Goal: Book appointment/travel/reservation

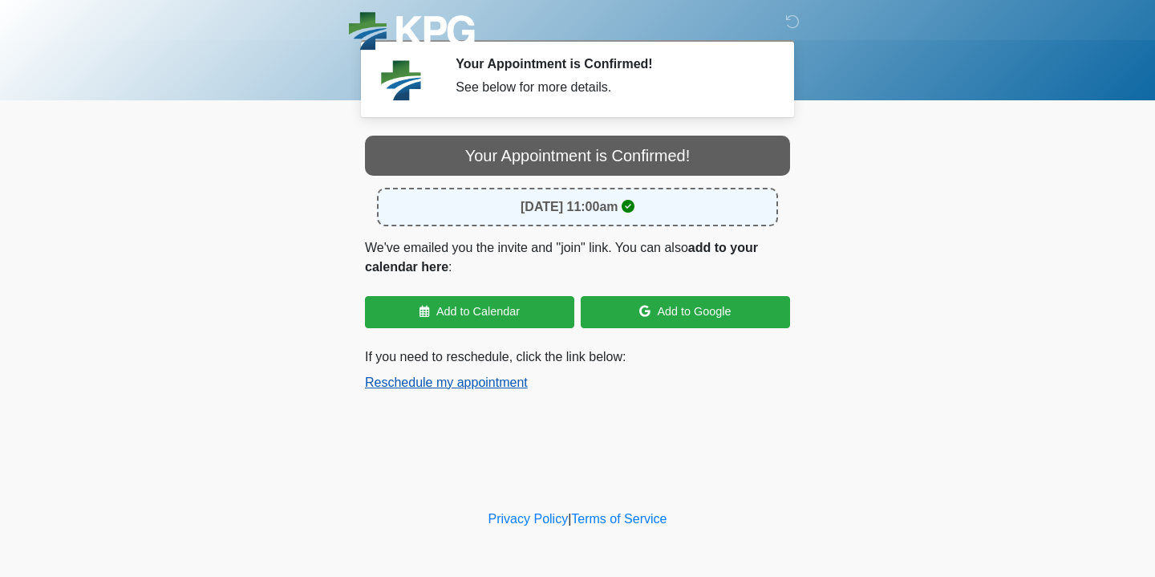
click at [509, 381] on button "Reschedule my appointment" at bounding box center [446, 382] width 163 height 19
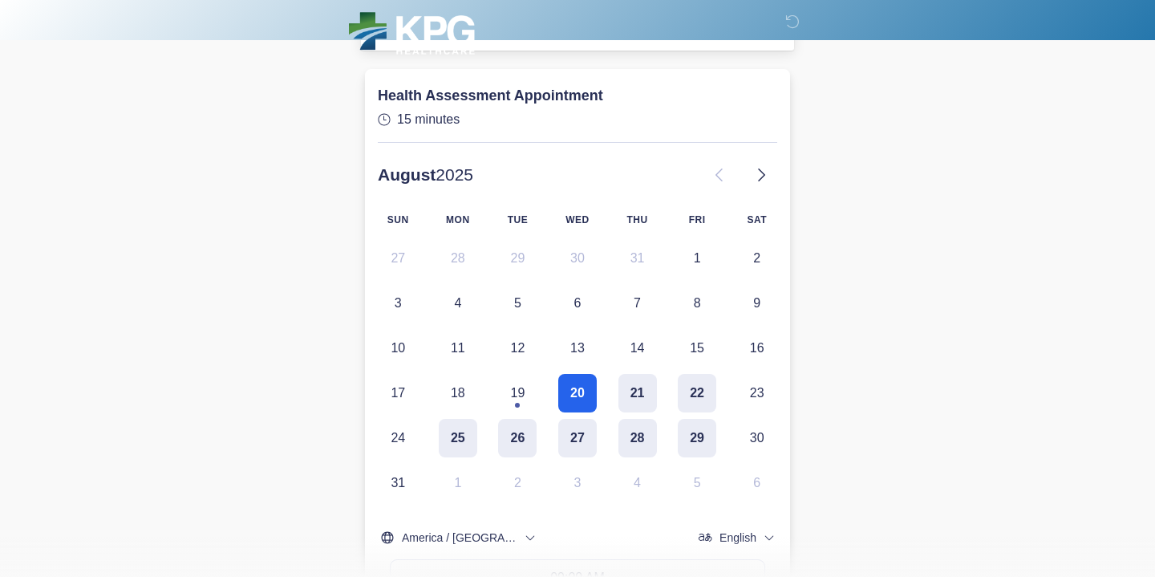
scroll to position [67, 0]
click at [593, 434] on button "27" at bounding box center [577, 437] width 39 height 39
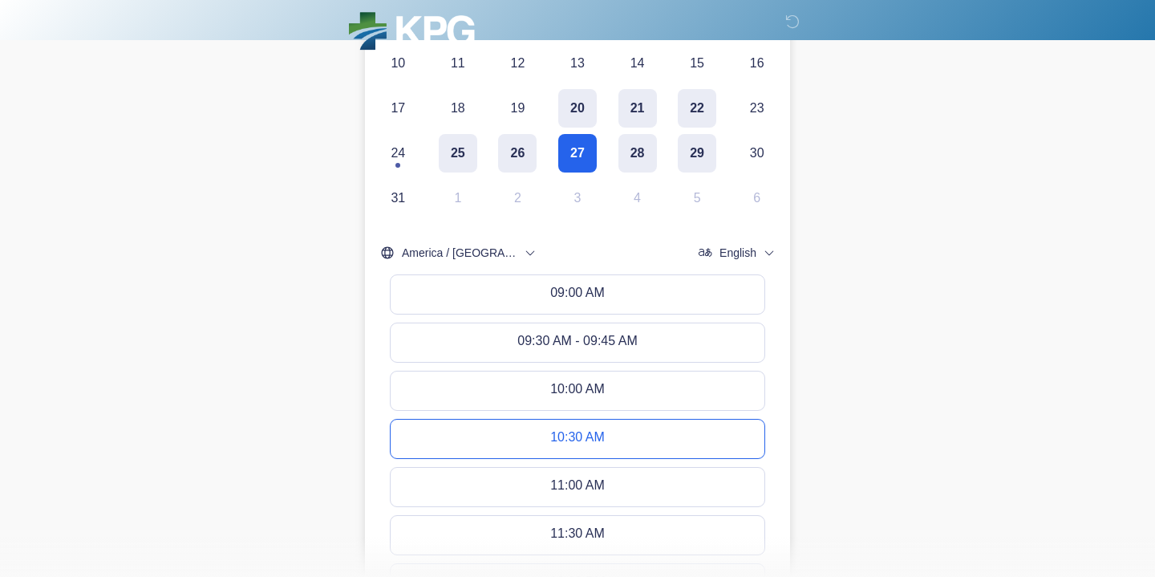
scroll to position [330, 0]
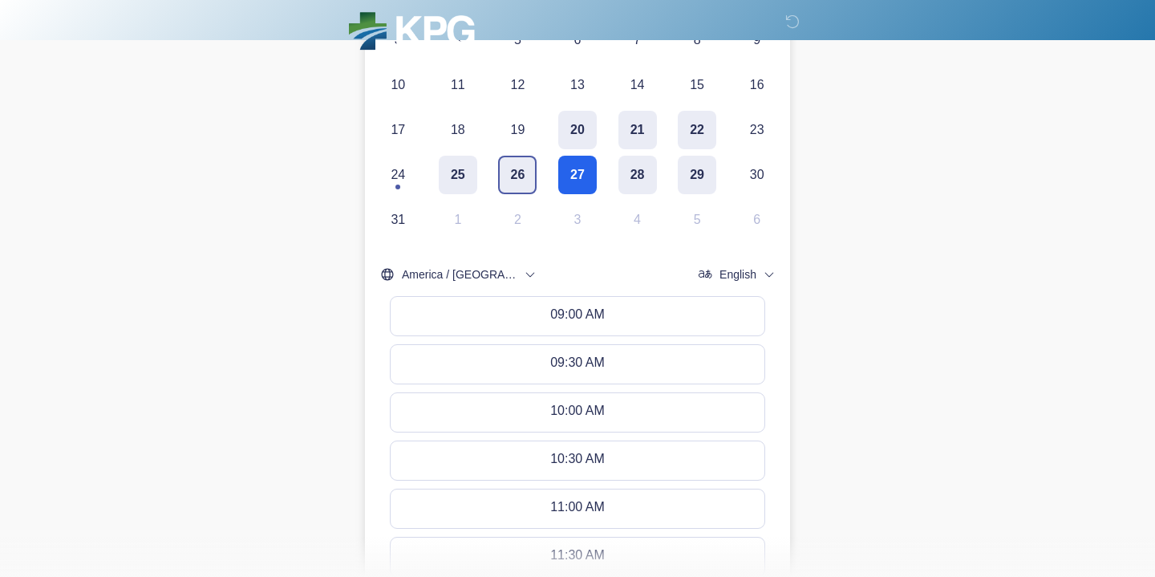
click at [510, 170] on button "26" at bounding box center [517, 175] width 39 height 39
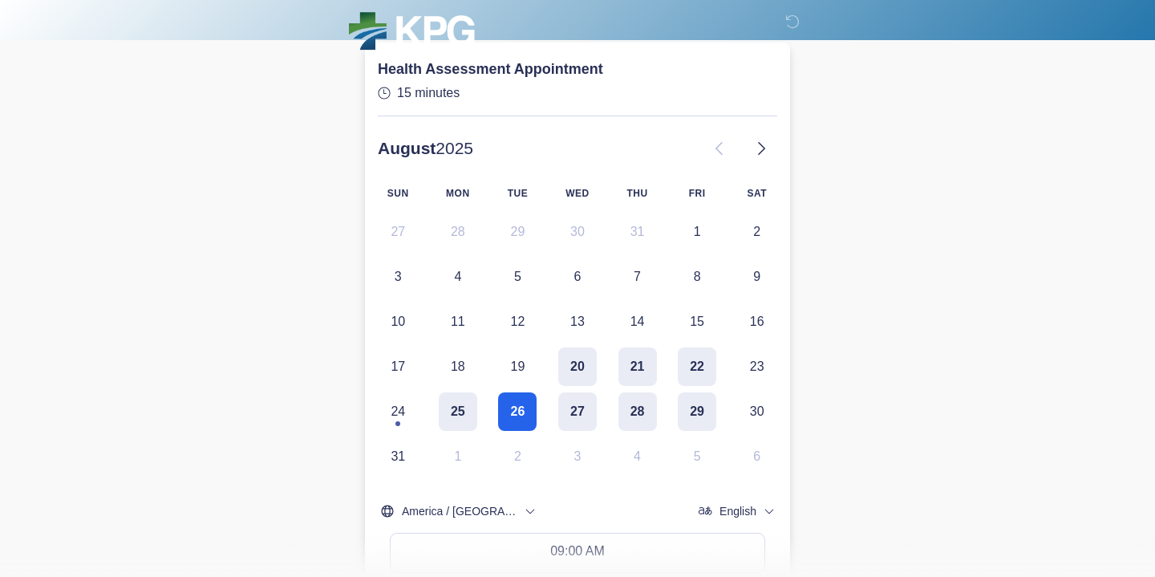
scroll to position [94, 0]
click at [565, 404] on button "27" at bounding box center [577, 410] width 39 height 39
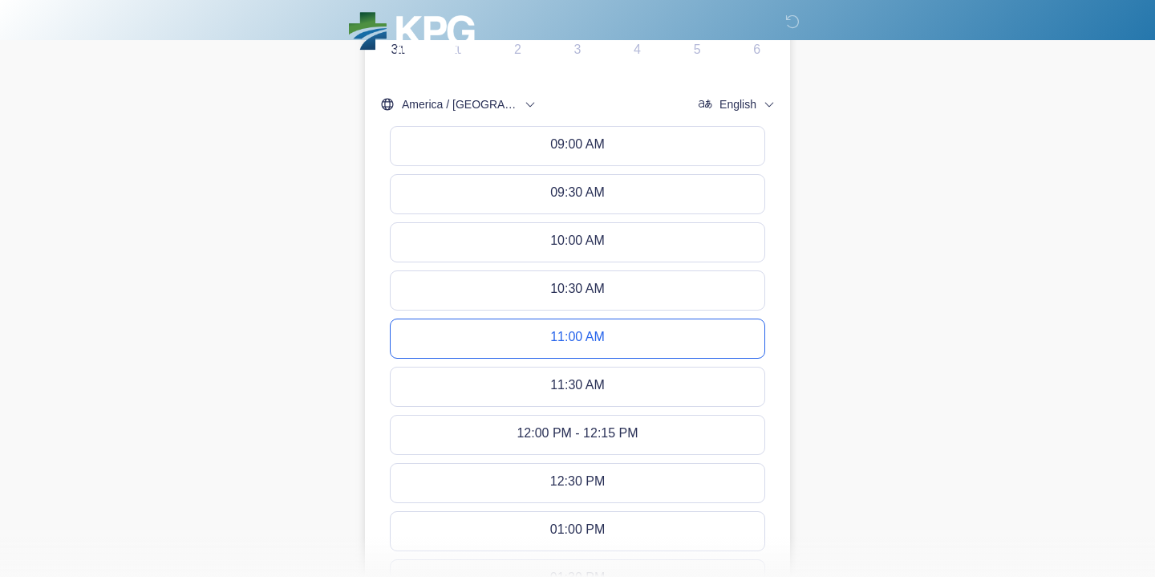
scroll to position [501, 0]
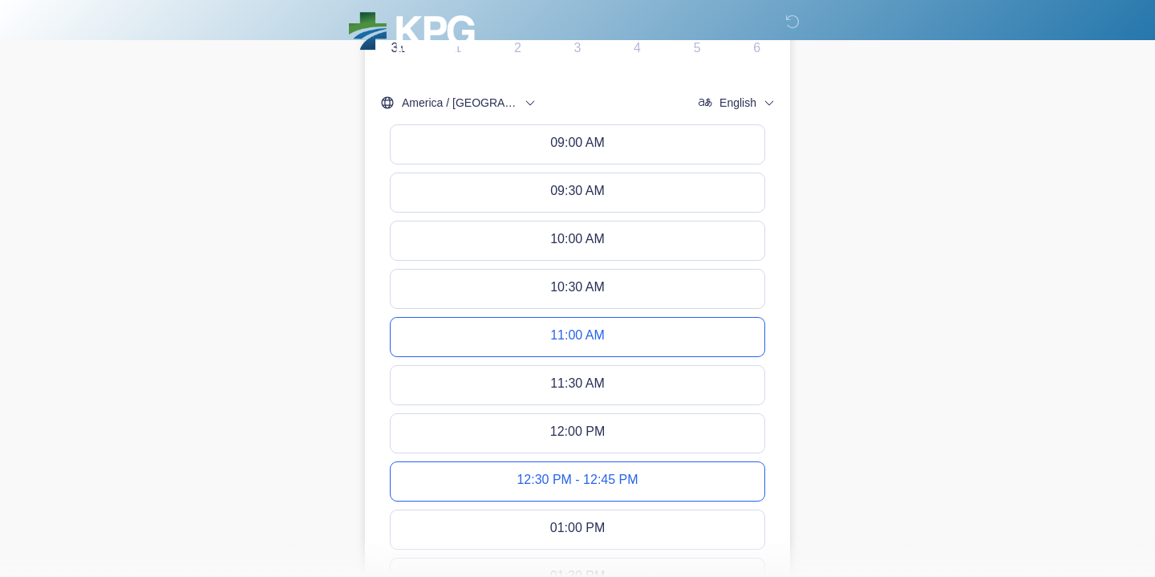
click at [622, 472] on div "12:30 PM - 12:45 PM" at bounding box center [577, 481] width 121 height 18
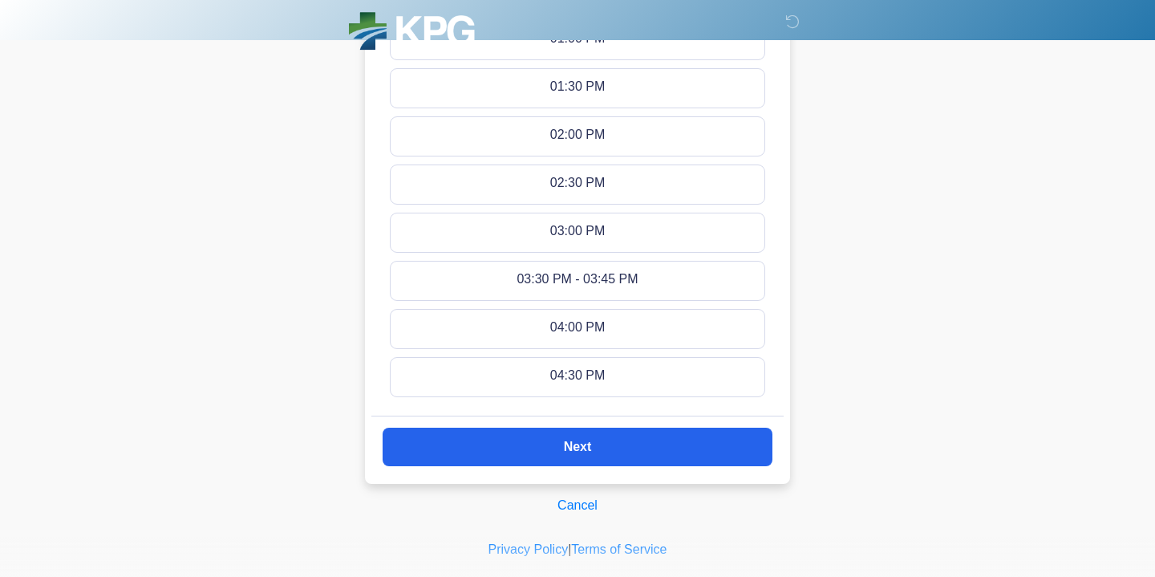
scroll to position [1019, 0]
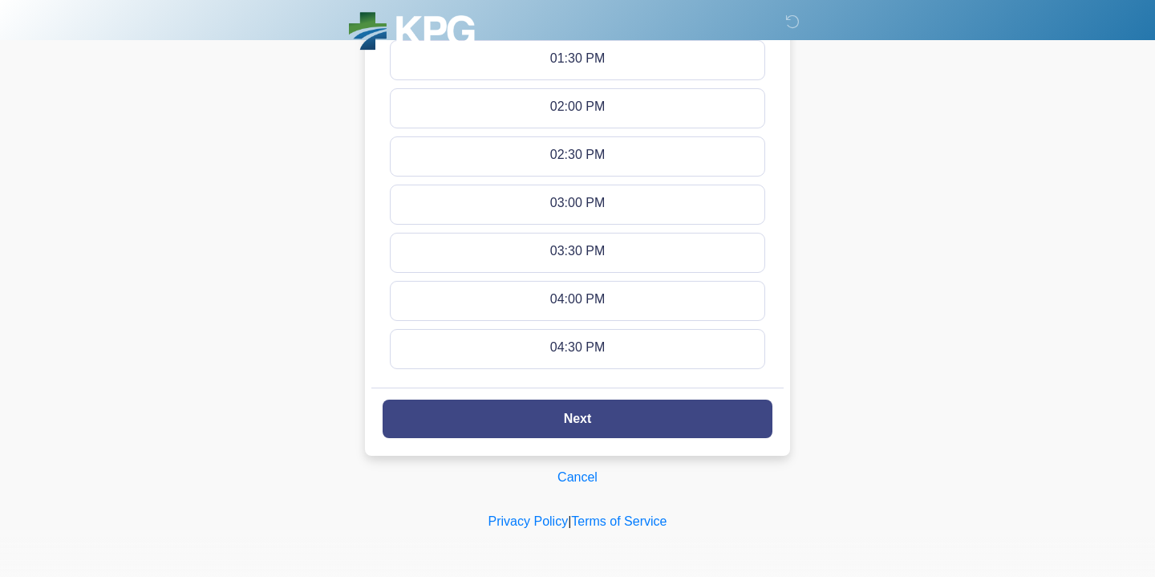
click at [586, 424] on button "Next" at bounding box center [578, 418] width 390 height 39
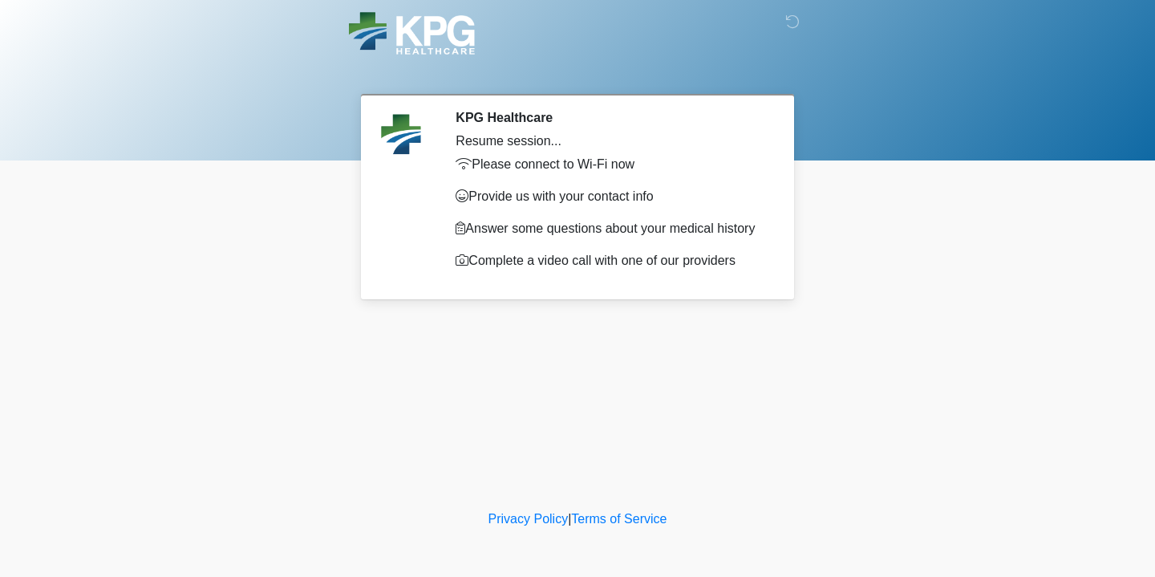
click at [801, 27] on div at bounding box center [799, 25] width 14 height 19
click at [605, 10] on div at bounding box center [565, 33] width 481 height 67
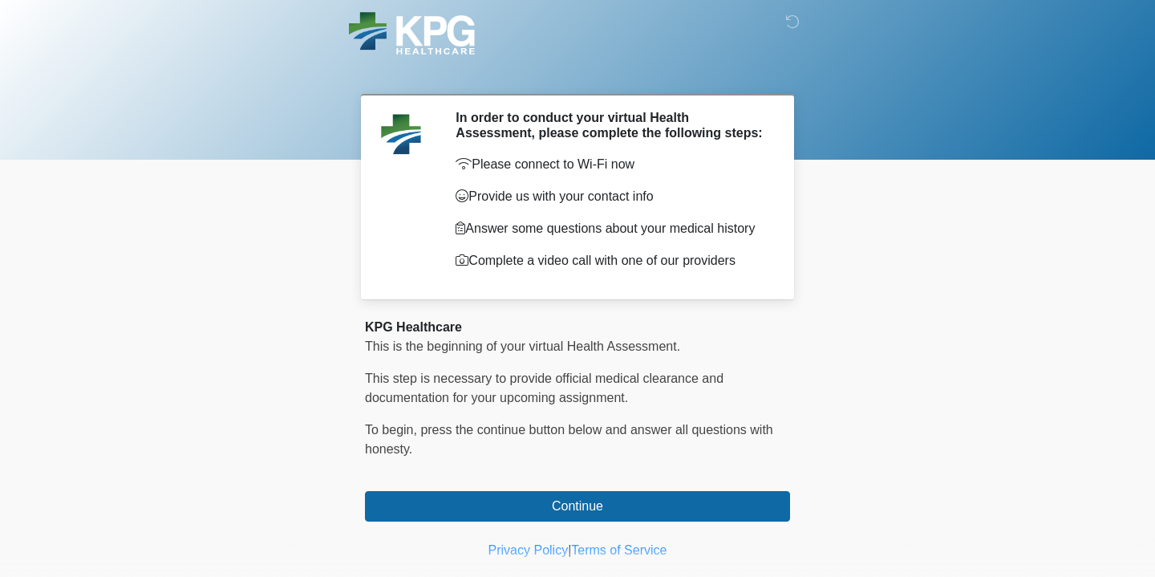
scroll to position [39, 0]
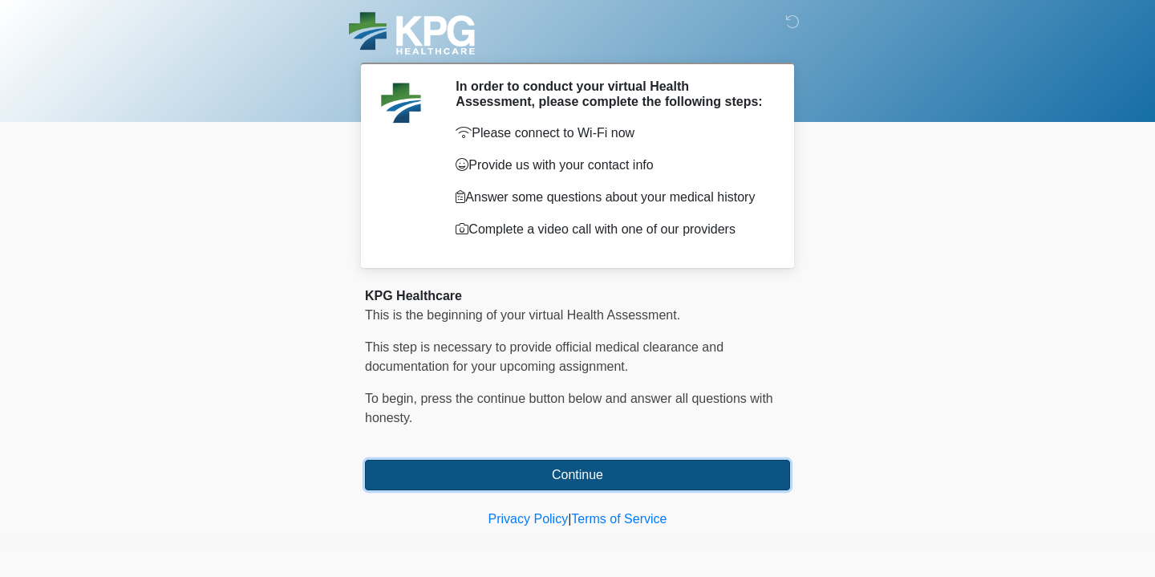
click at [582, 475] on button "Continue" at bounding box center [577, 475] width 425 height 30
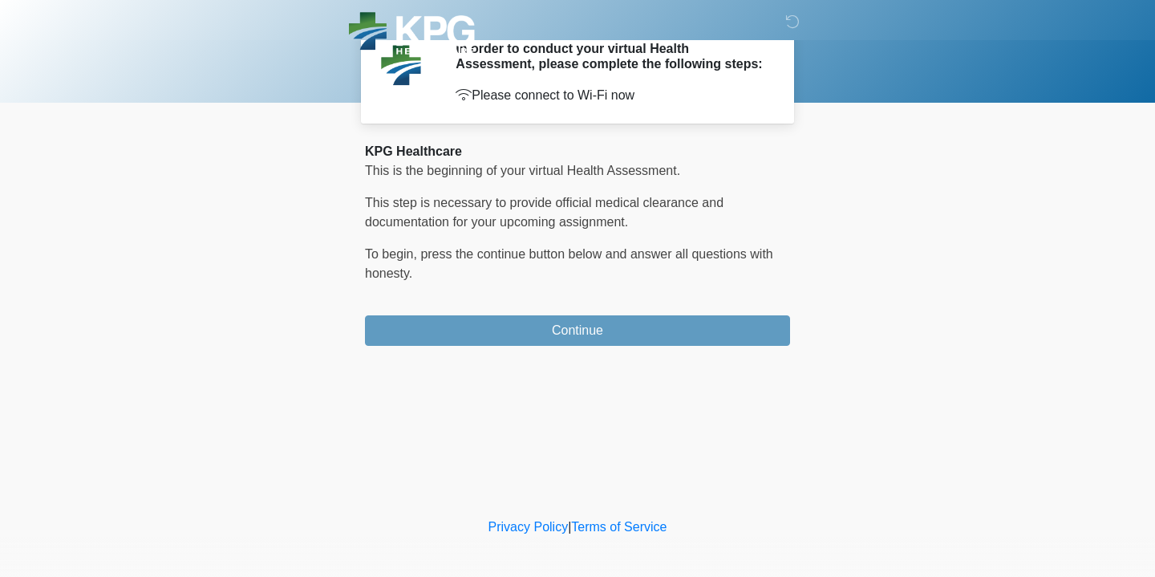
scroll to position [0, 0]
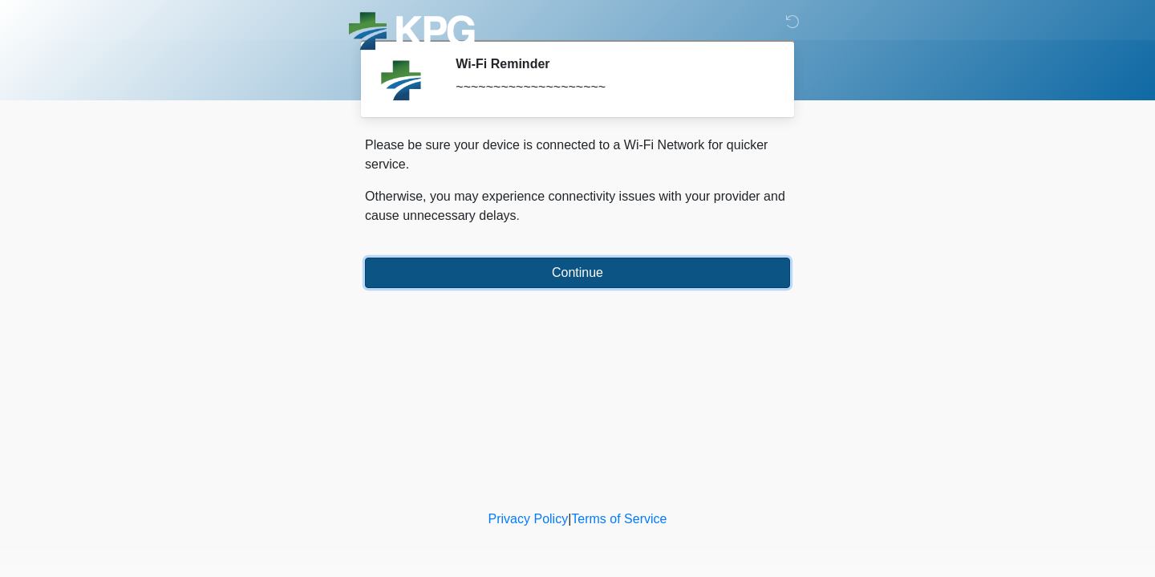
click at [483, 271] on button "Continue" at bounding box center [577, 272] width 425 height 30
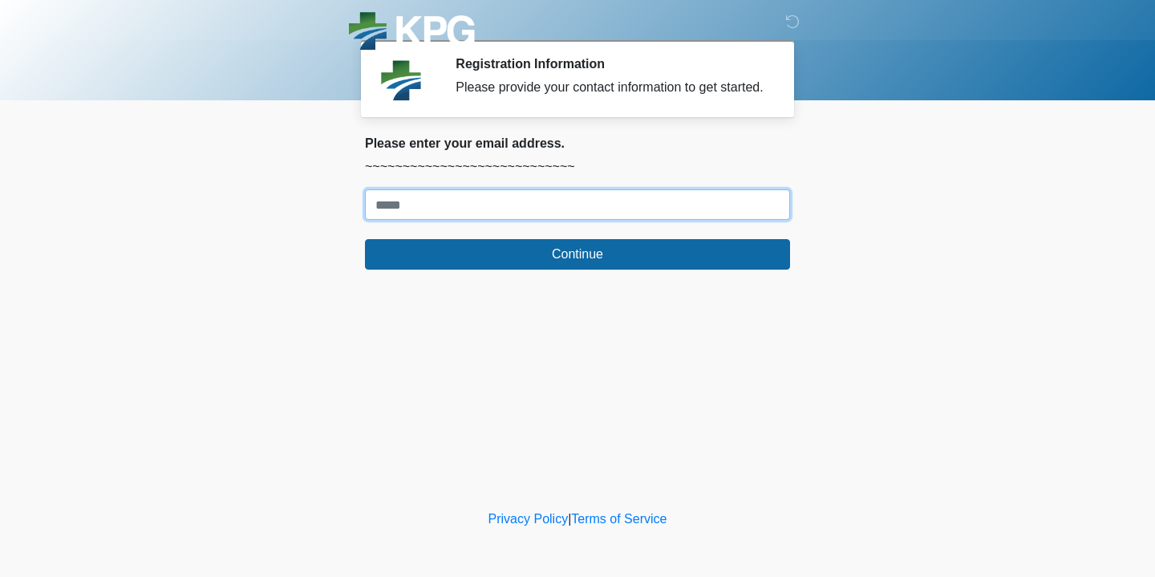
click at [450, 220] on input "Where should we email your response?" at bounding box center [577, 204] width 425 height 30
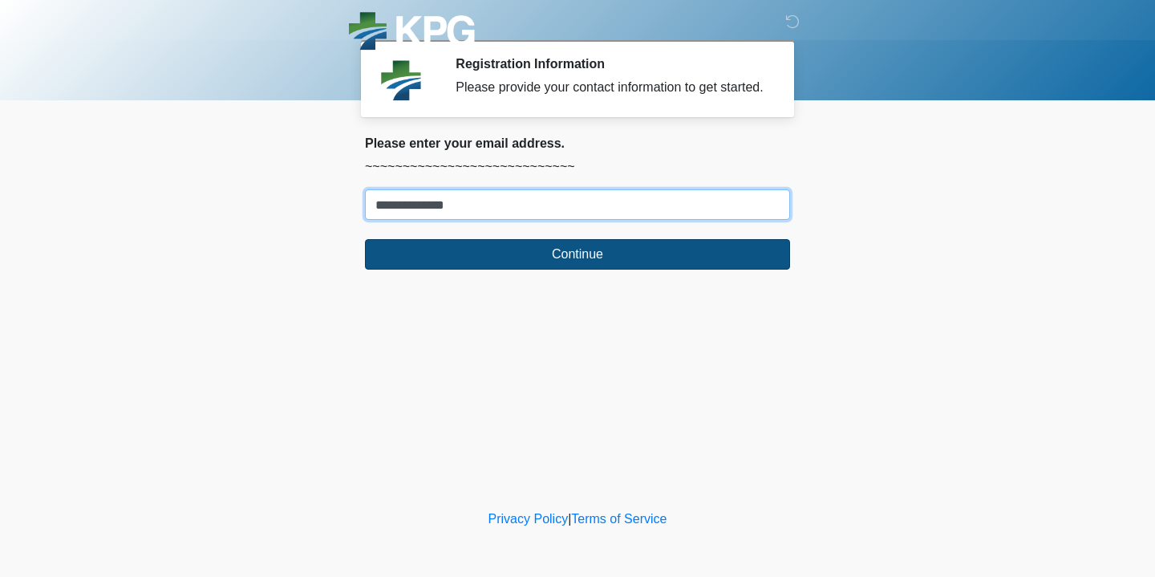
type input "**********"
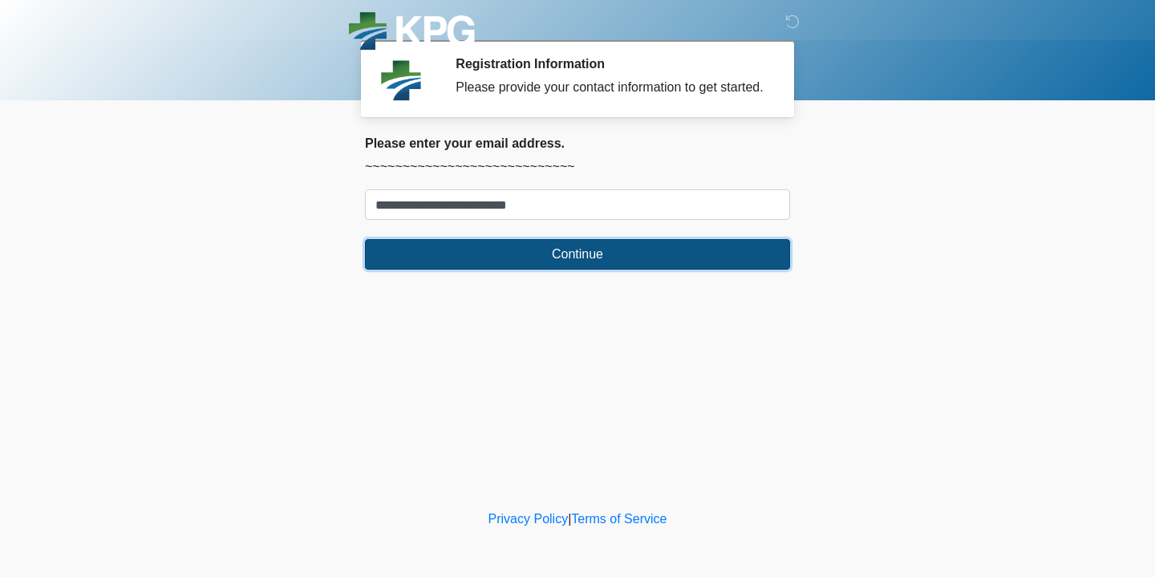
click at [453, 264] on button "Continue" at bounding box center [577, 254] width 425 height 30
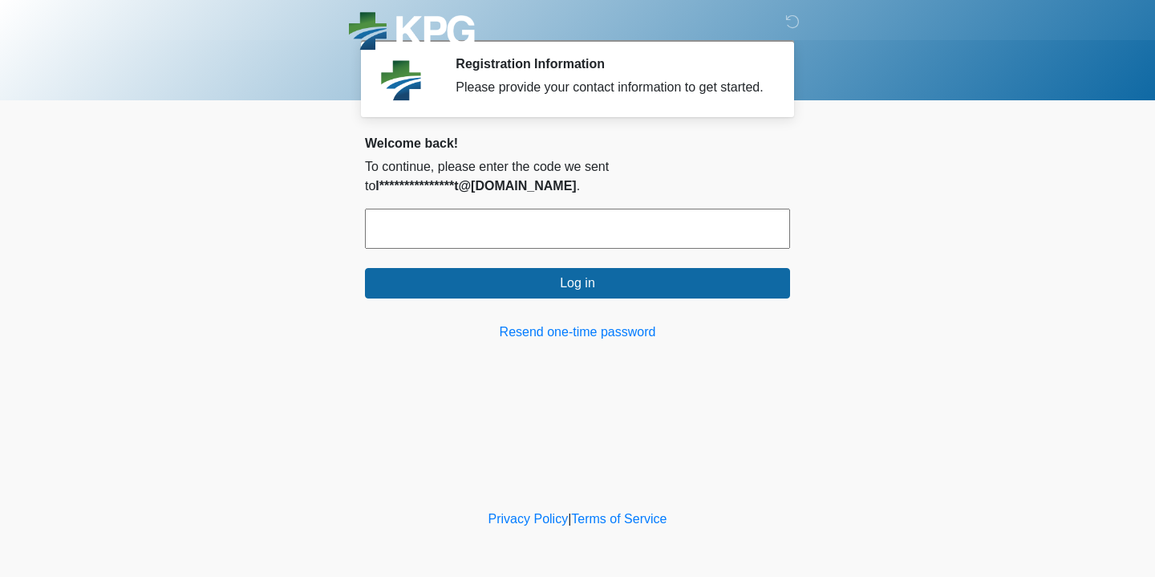
click at [437, 248] on input "text" at bounding box center [577, 229] width 425 height 40
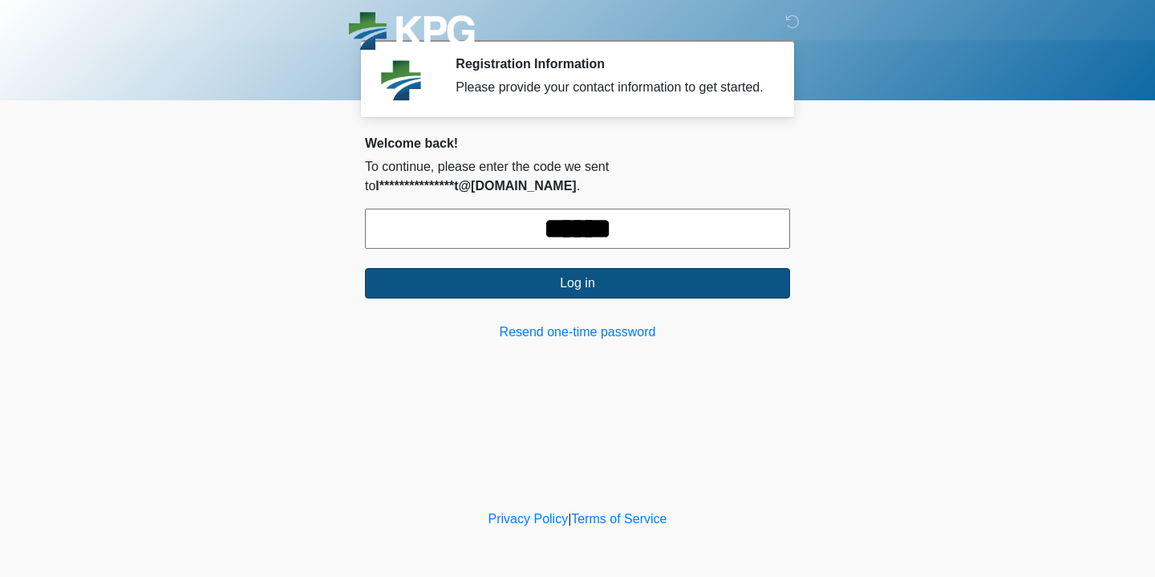
type input "******"
click at [493, 288] on button "Log in" at bounding box center [577, 283] width 425 height 30
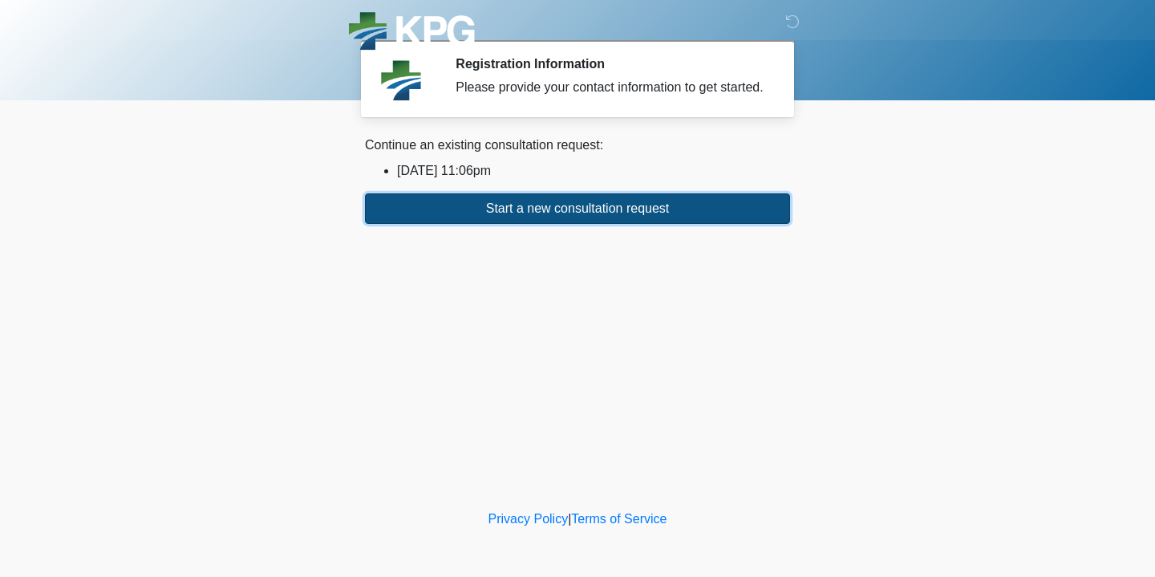
click at [486, 224] on button "Start a new consultation request" at bounding box center [577, 208] width 425 height 30
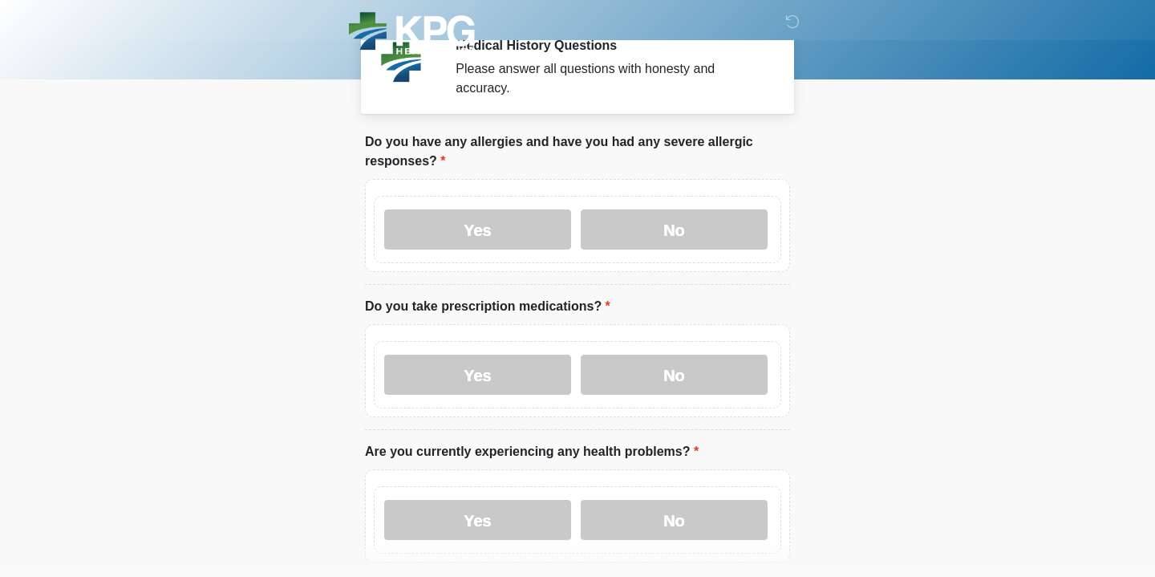
scroll to position [22, 0]
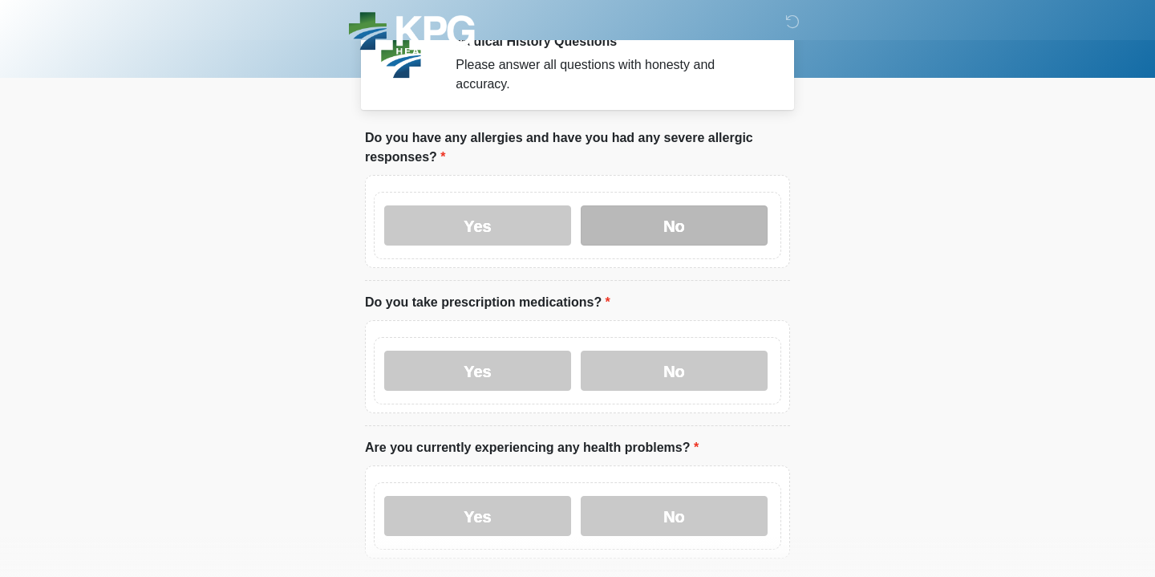
click at [614, 229] on label "No" at bounding box center [674, 225] width 187 height 40
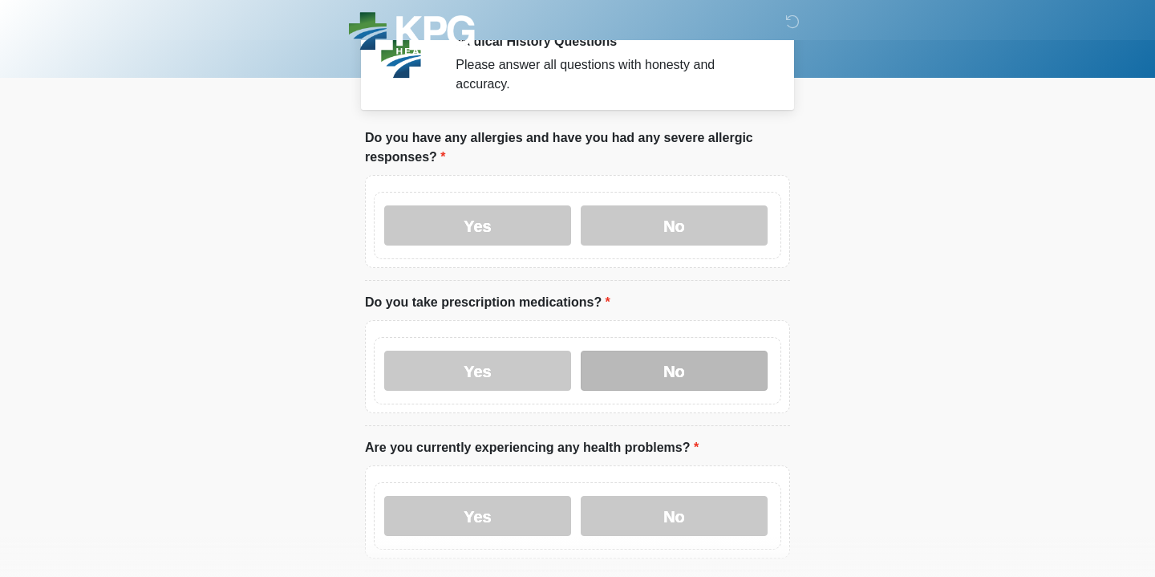
click at [622, 367] on label "No" at bounding box center [674, 371] width 187 height 40
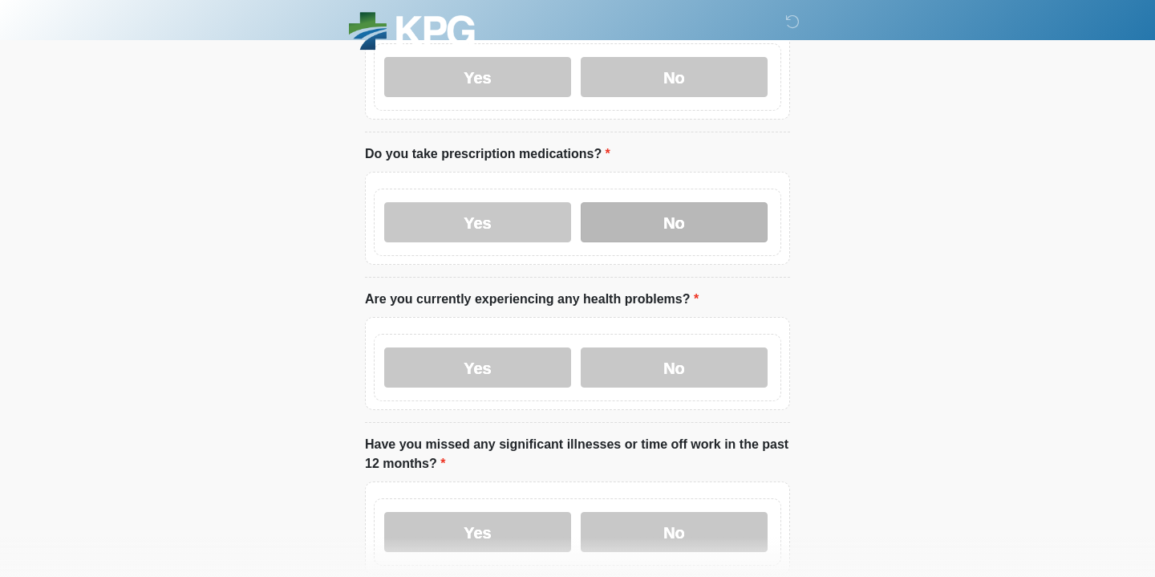
scroll to position [173, 0]
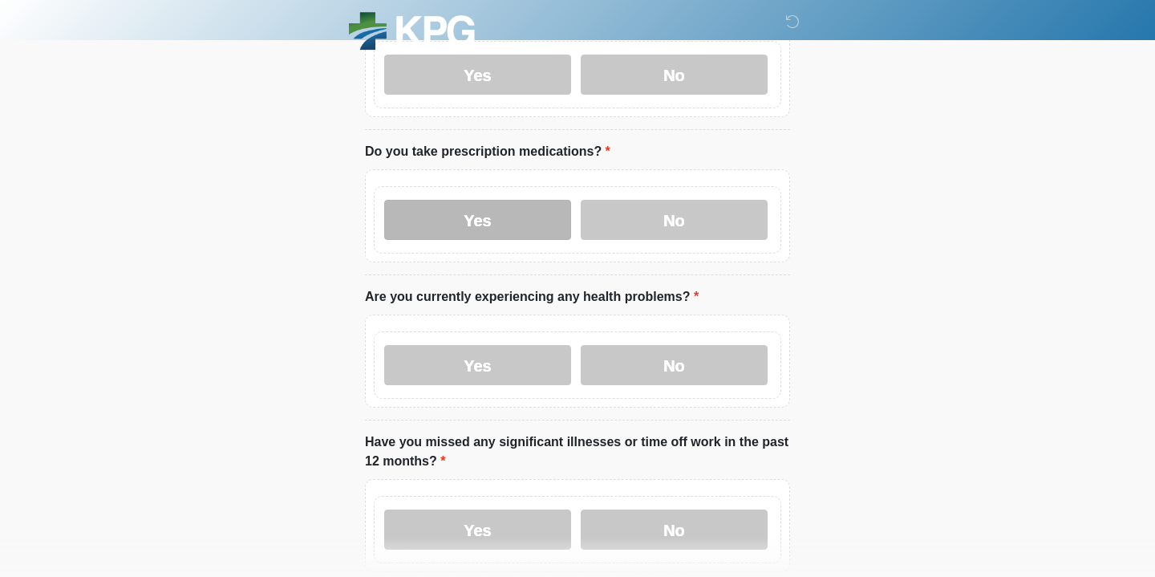
click at [449, 225] on label "Yes" at bounding box center [477, 220] width 187 height 40
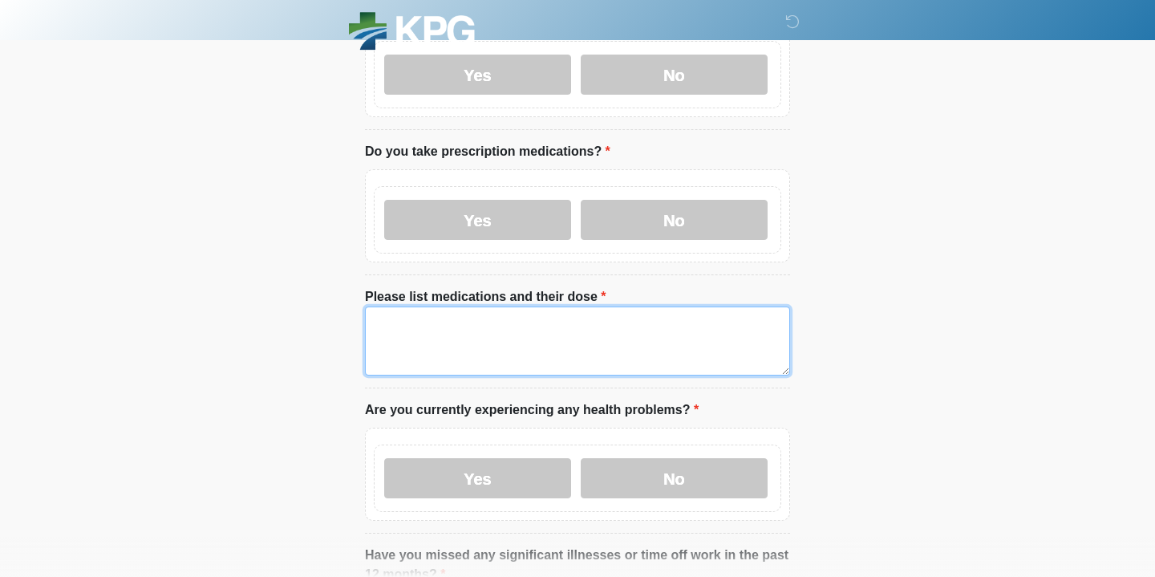
click at [525, 322] on textarea "Please list medications and their dose" at bounding box center [577, 340] width 425 height 69
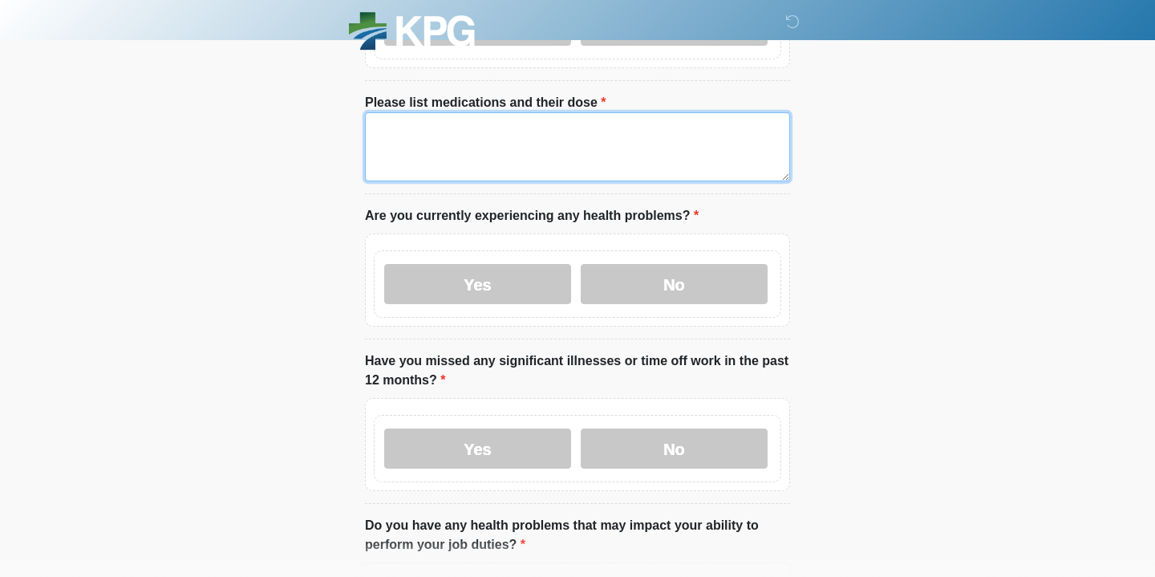
scroll to position [328, 0]
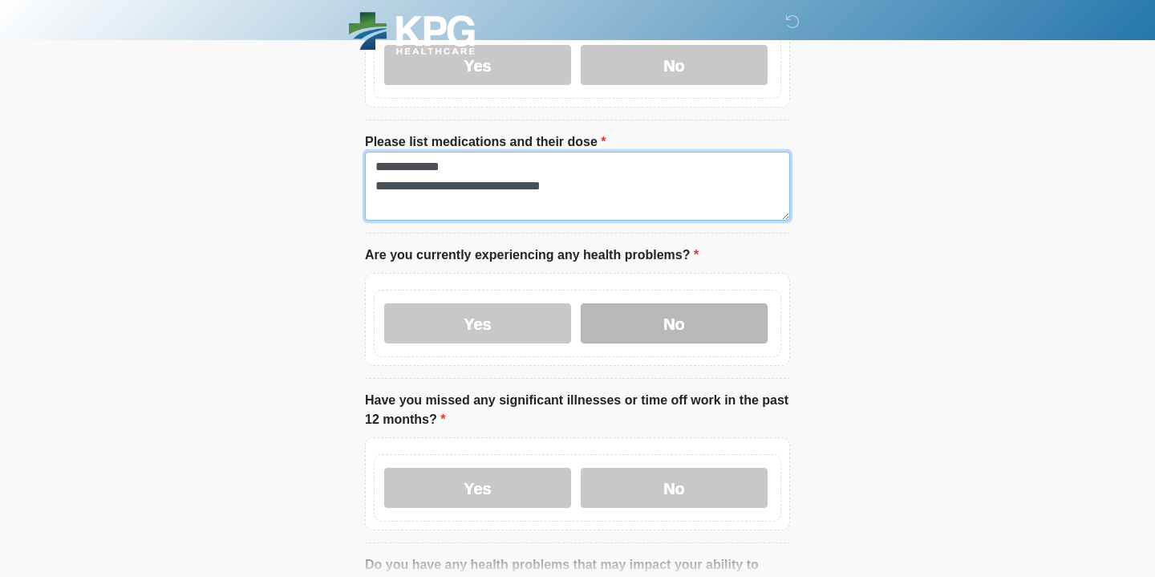
type textarea "**********"
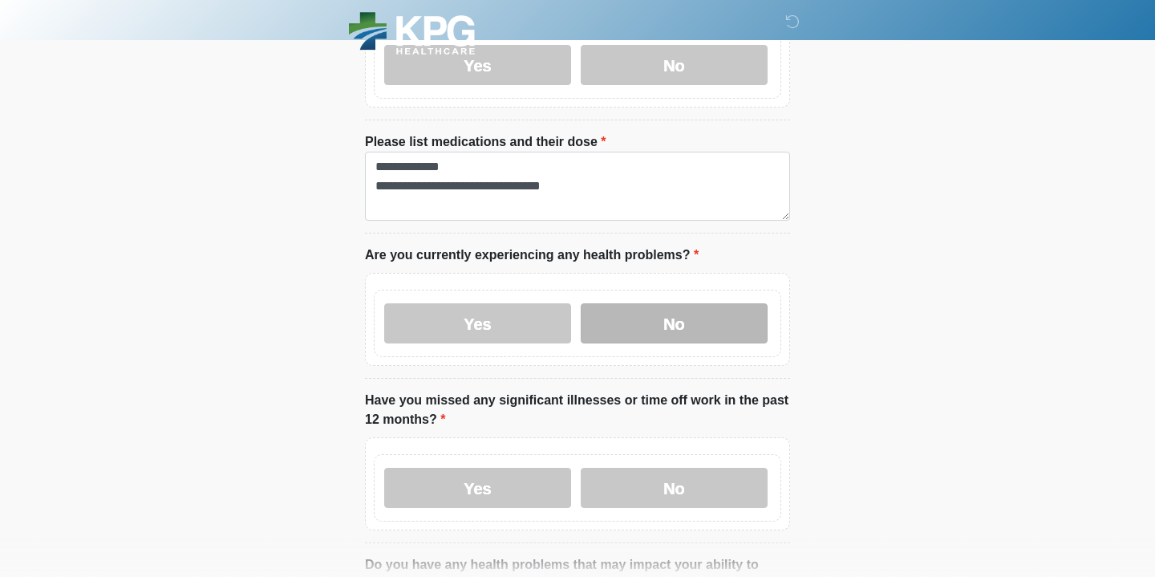
click at [659, 317] on label "No" at bounding box center [674, 323] width 187 height 40
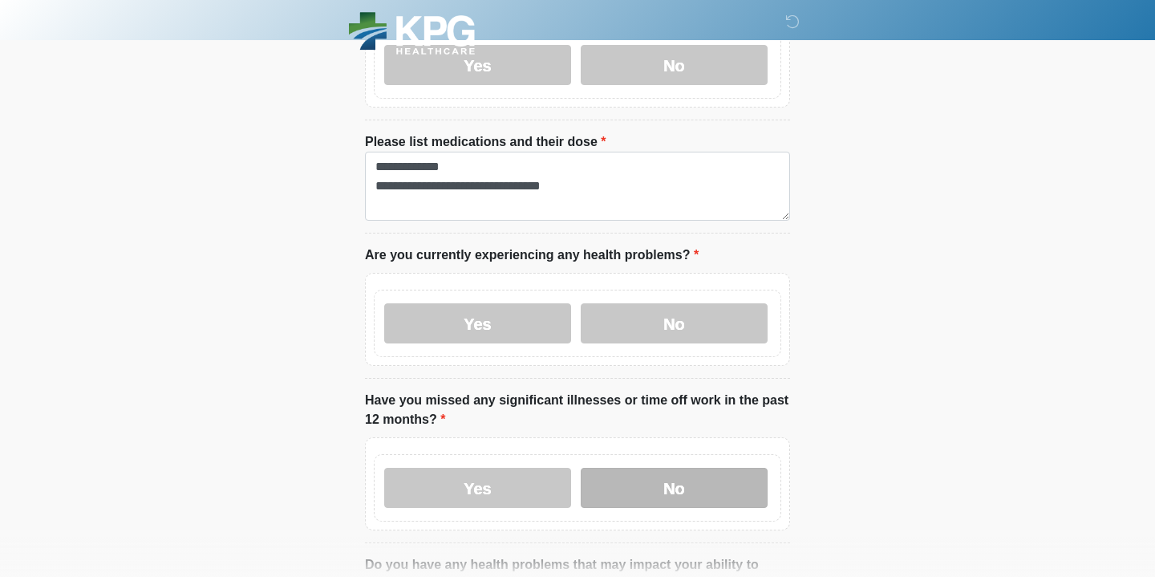
click at [653, 480] on label "No" at bounding box center [674, 488] width 187 height 40
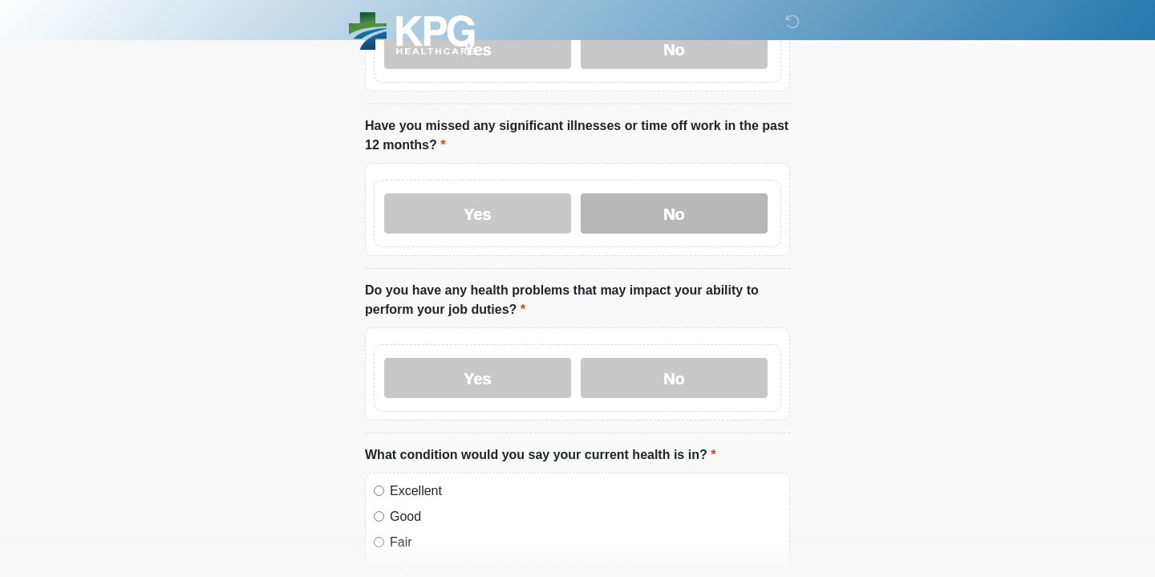
scroll to position [613, 0]
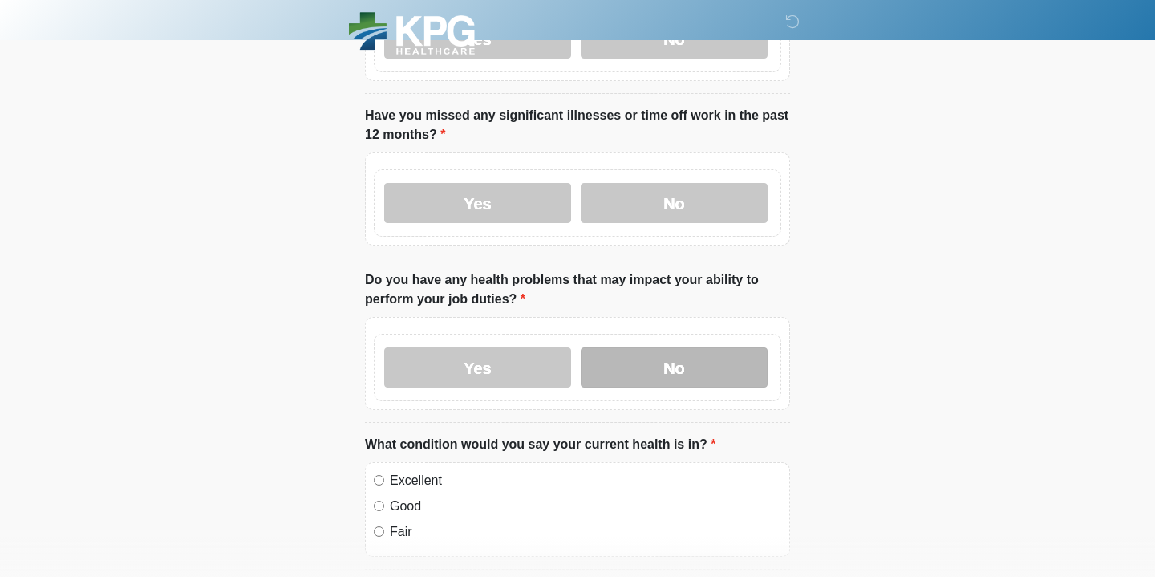
click at [628, 356] on label "No" at bounding box center [674, 367] width 187 height 40
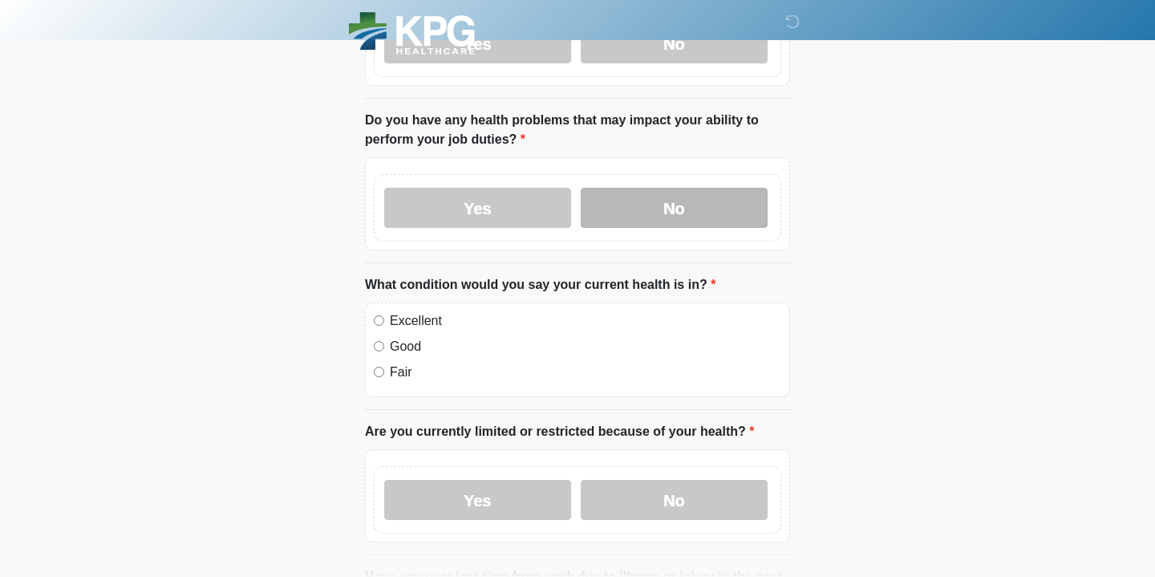
scroll to position [806, 0]
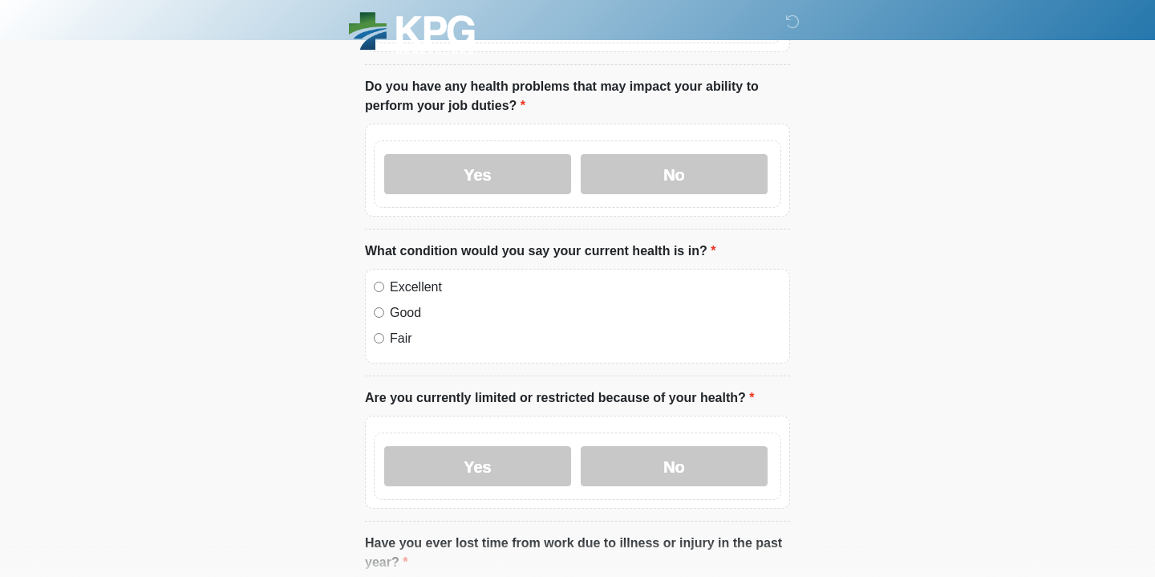
click at [403, 288] on label "Excellent" at bounding box center [585, 287] width 391 height 19
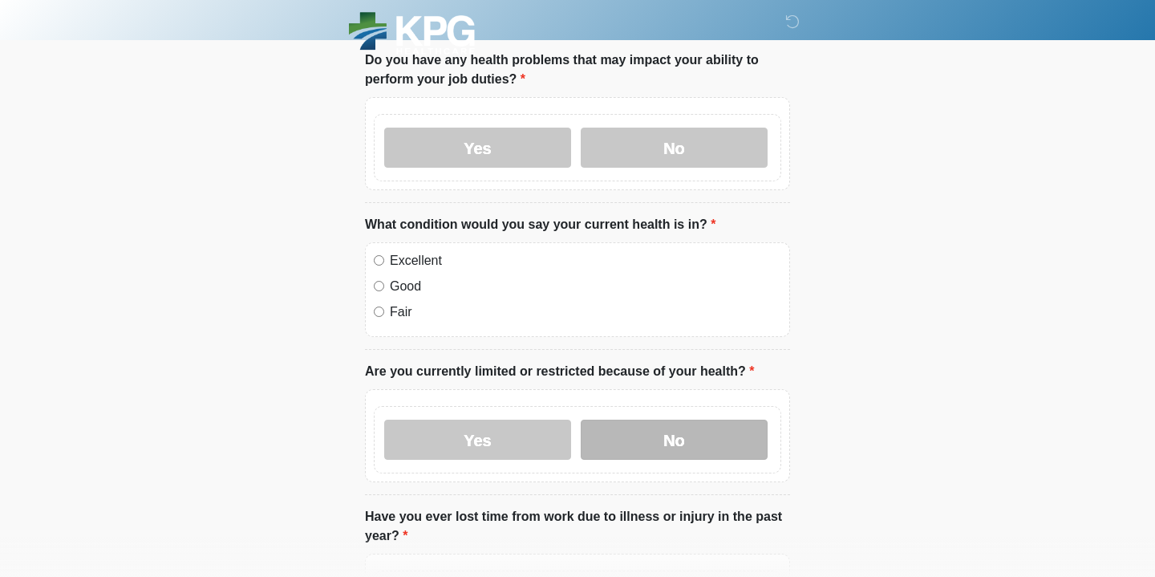
click at [619, 452] on label "No" at bounding box center [674, 440] width 187 height 40
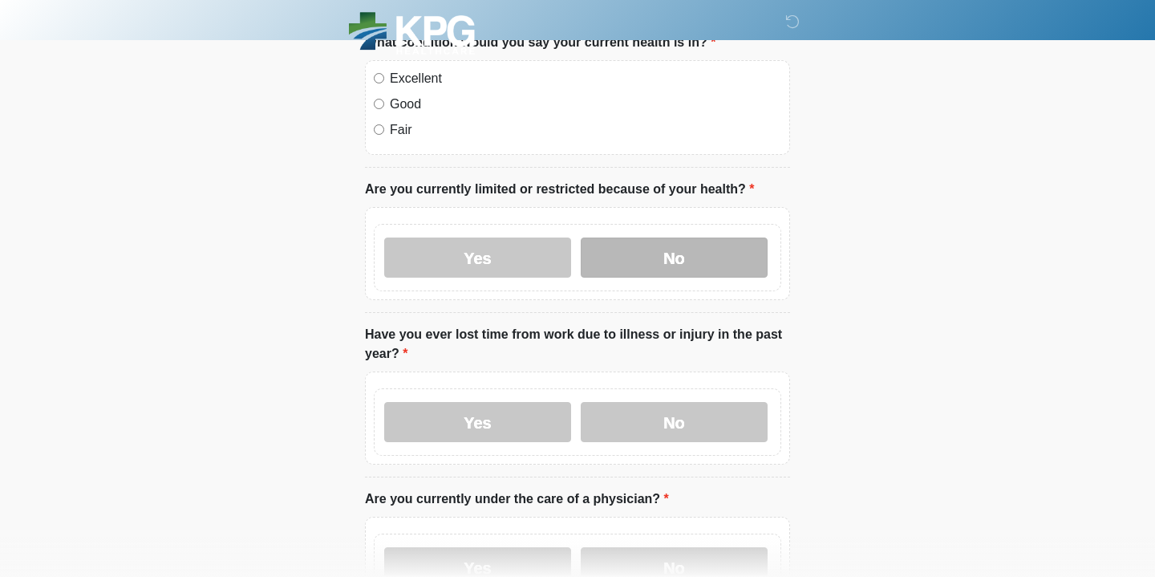
scroll to position [1024, 0]
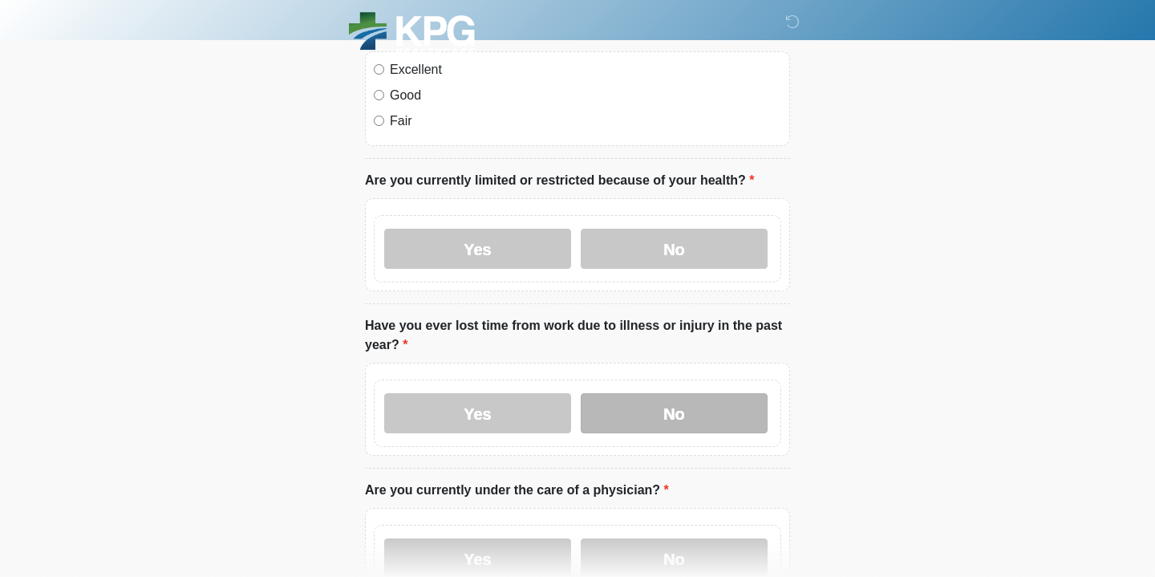
click at [634, 416] on label "No" at bounding box center [674, 413] width 187 height 40
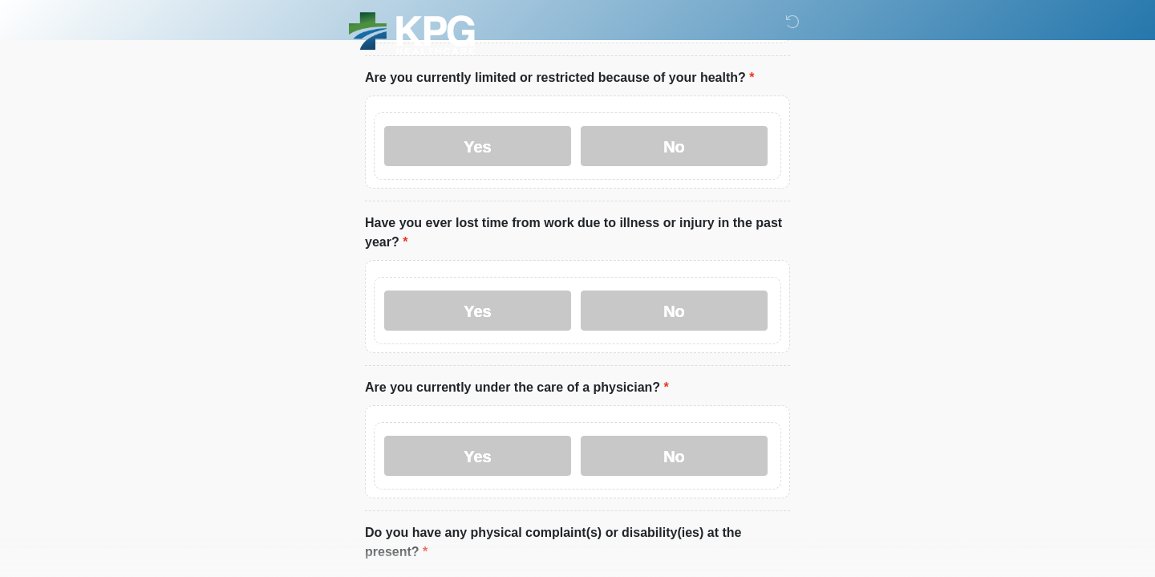
scroll to position [1128, 0]
click at [614, 467] on label "No" at bounding box center [674, 454] width 187 height 40
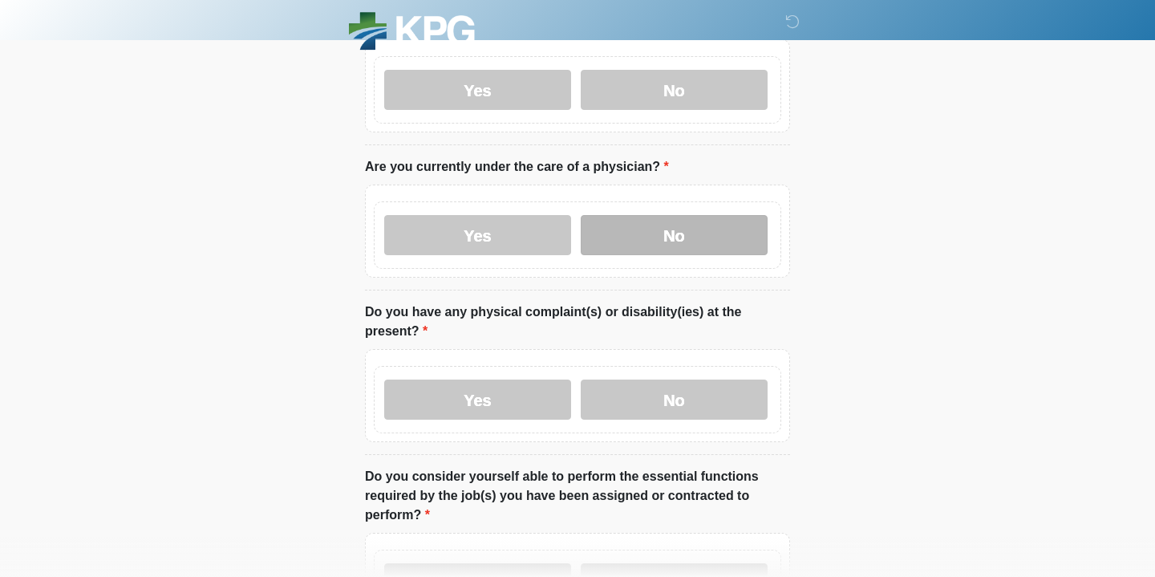
scroll to position [1370, 0]
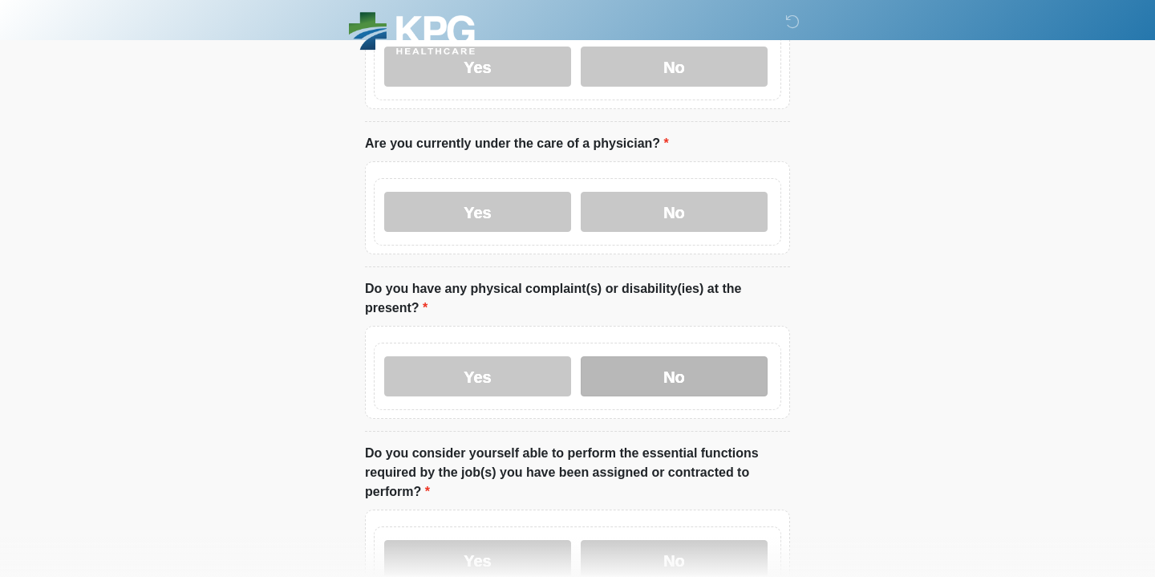
click at [652, 367] on label "No" at bounding box center [674, 376] width 187 height 40
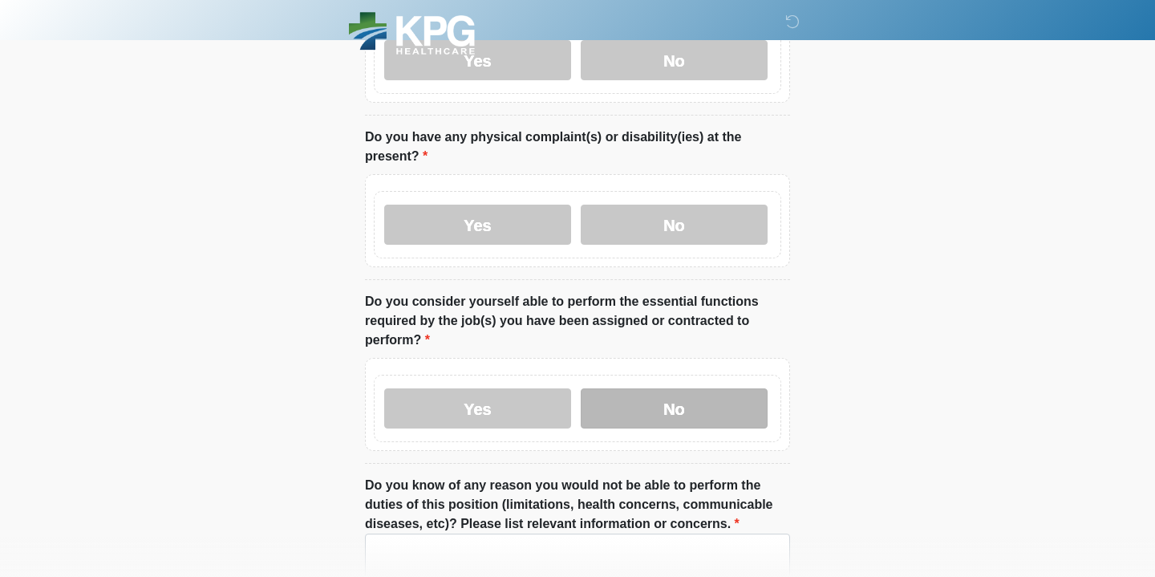
click at [646, 408] on label "No" at bounding box center [674, 408] width 187 height 40
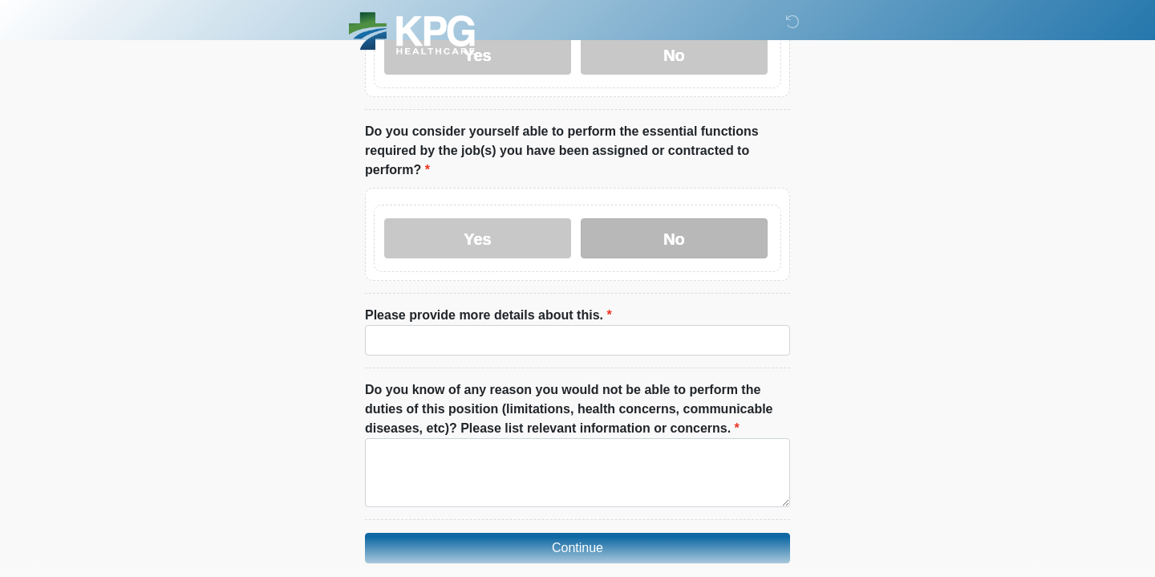
scroll to position [1759, 0]
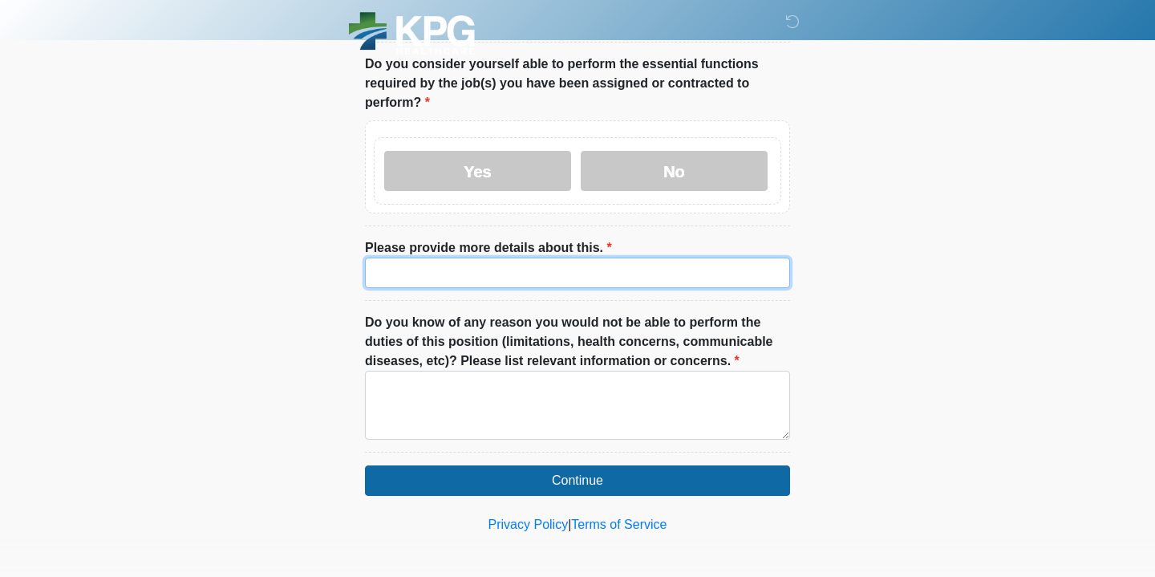
click at [534, 282] on input "Please provide more details about this." at bounding box center [577, 272] width 425 height 30
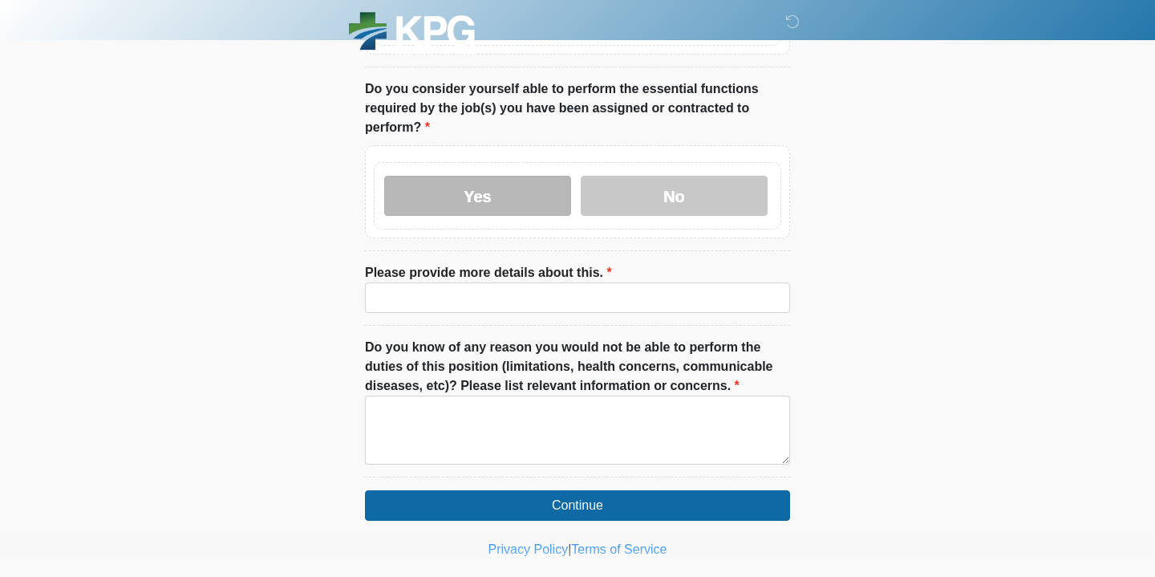
click at [444, 185] on label "Yes" at bounding box center [477, 196] width 187 height 40
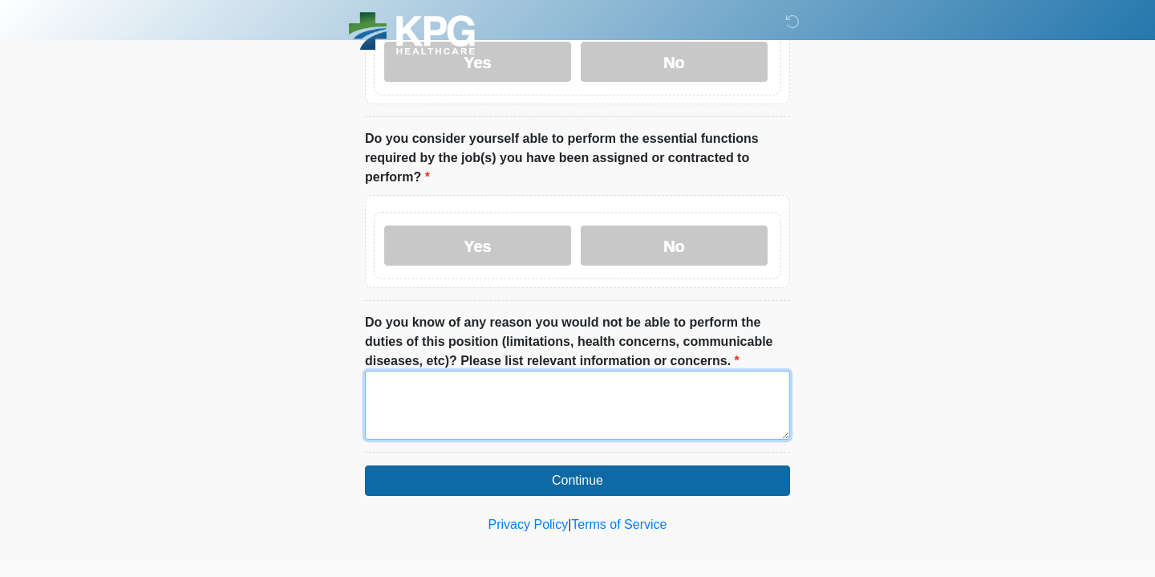
click at [497, 408] on textarea "Do you know of any reason you would not be able to perform the duties of this p…" at bounding box center [577, 405] width 425 height 69
type textarea "*"
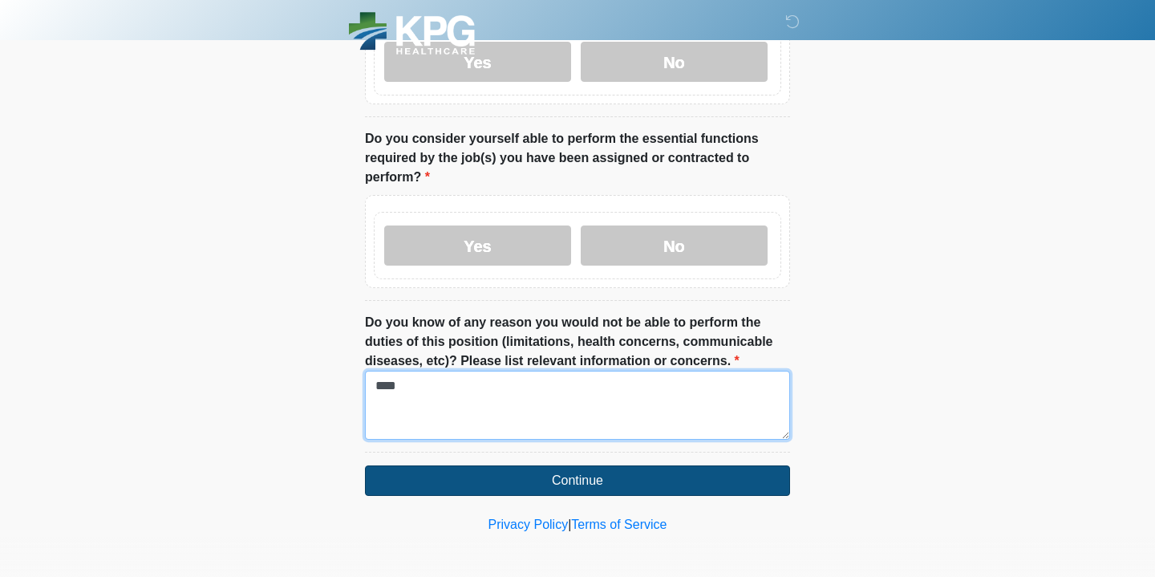
type textarea "****"
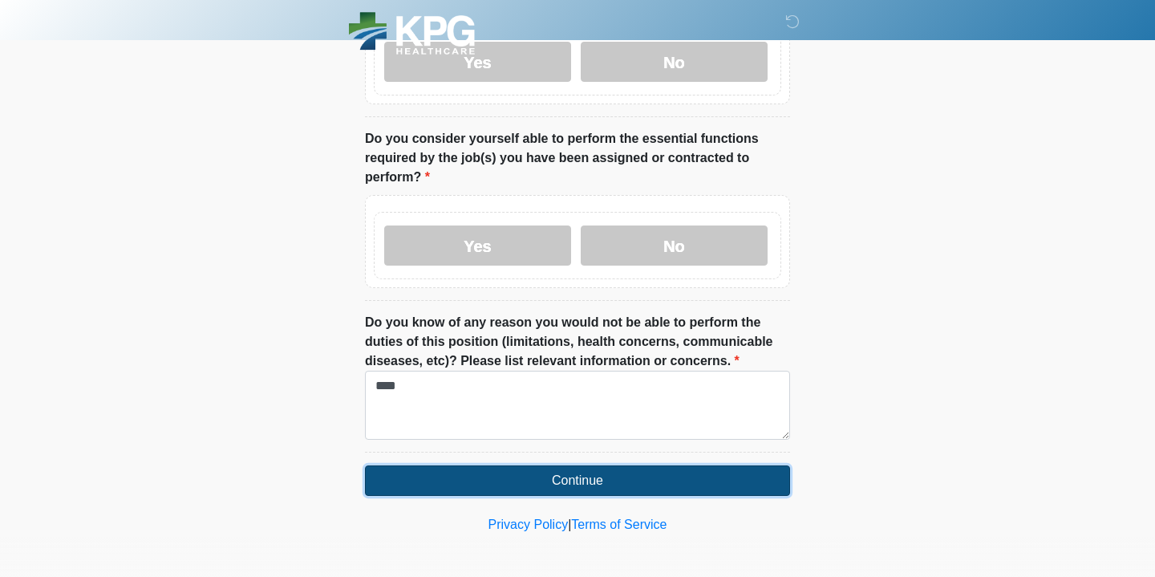
click at [507, 468] on button "Continue" at bounding box center [577, 480] width 425 height 30
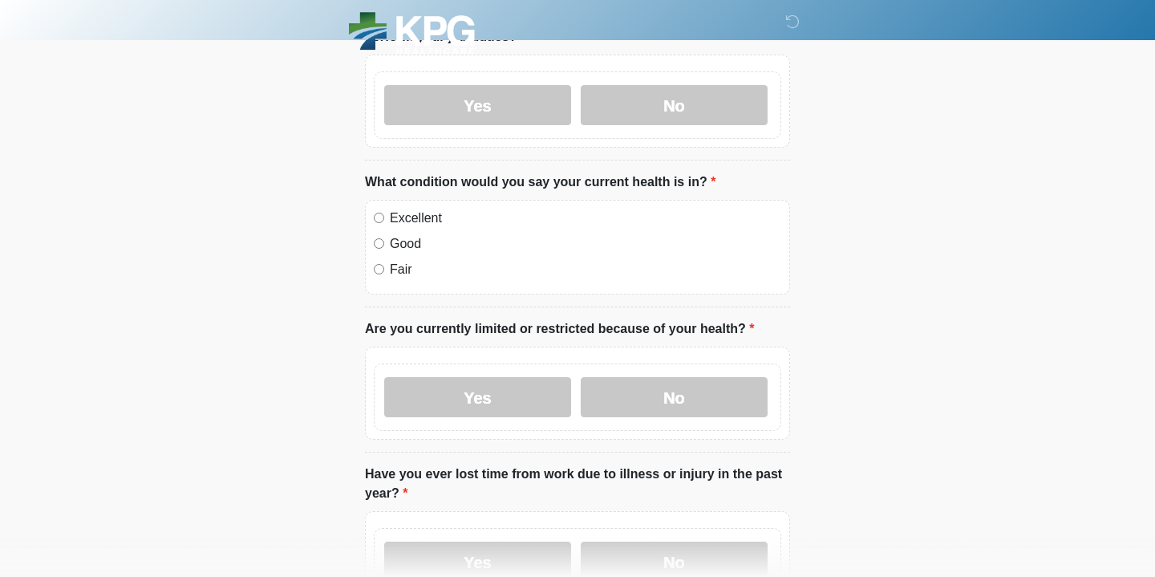
scroll to position [0, 0]
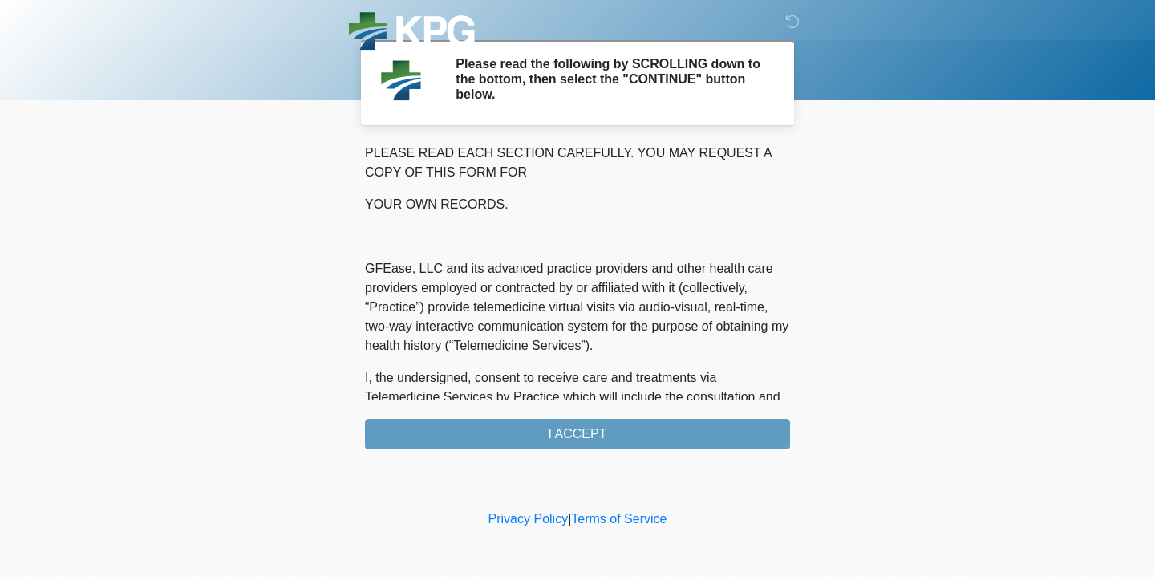
click at [497, 441] on div "PLEASE READ EACH SECTION CAREFULLY. YOU MAY REQUEST A COPY OF THIS FORM FOR YOU…" at bounding box center [577, 297] width 425 height 306
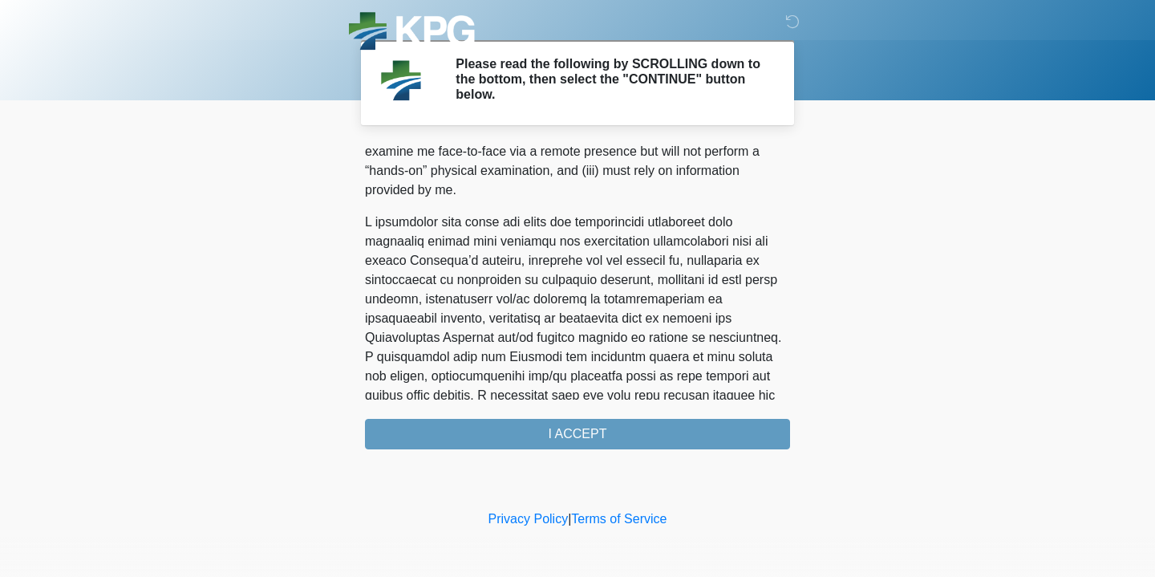
scroll to position [1060, 0]
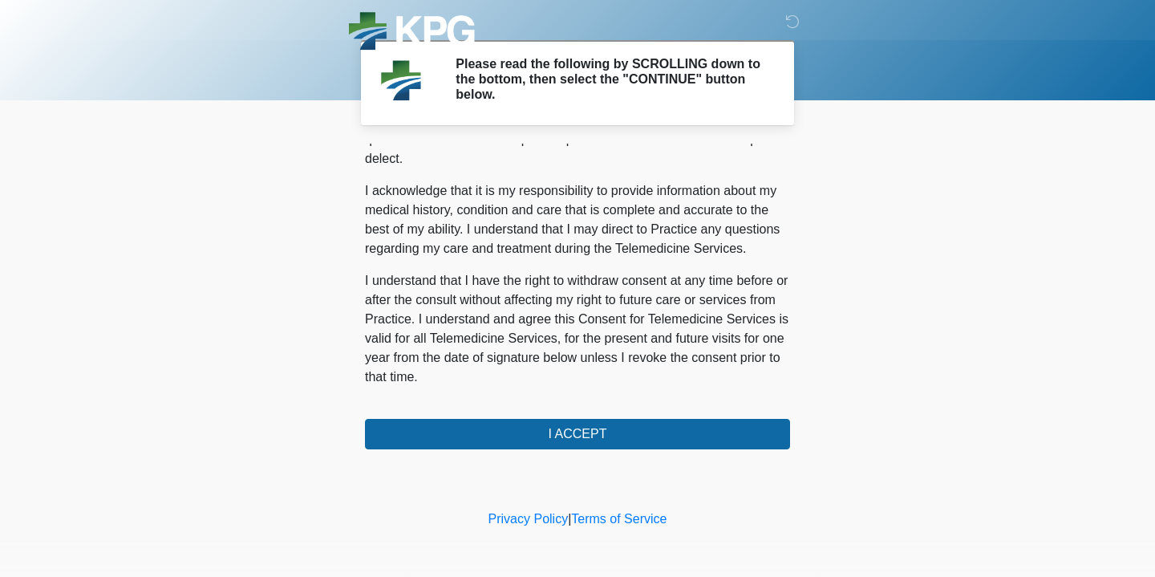
click at [478, 451] on div "‎ ‎ ‎ Please read the following by SCROLLING down to the bottom, then select th…" at bounding box center [577, 253] width 481 height 474
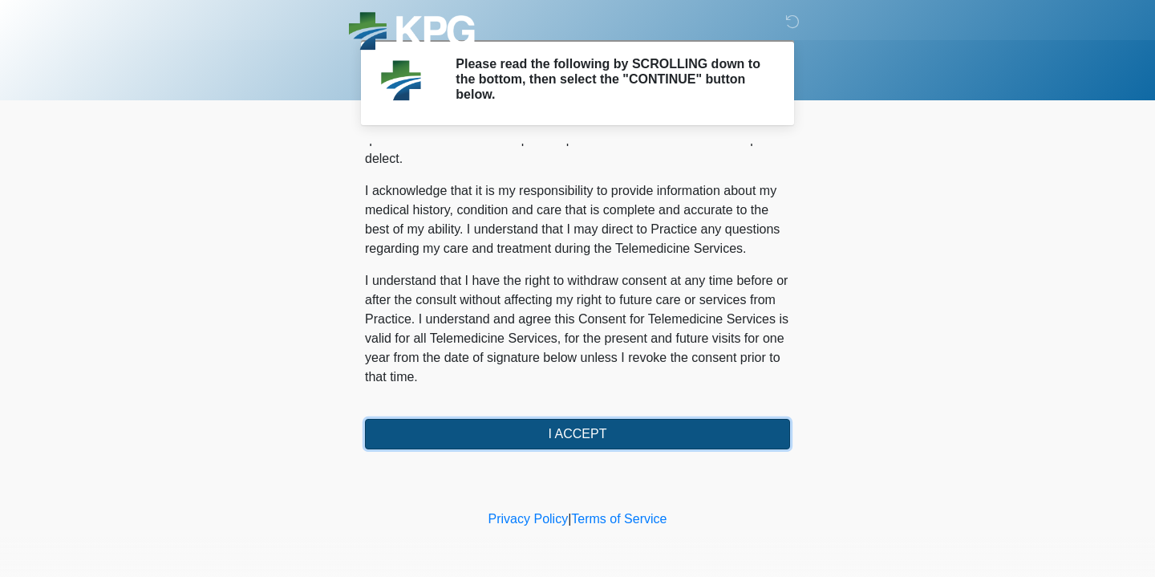
click at [473, 440] on button "I ACCEPT" at bounding box center [577, 434] width 425 height 30
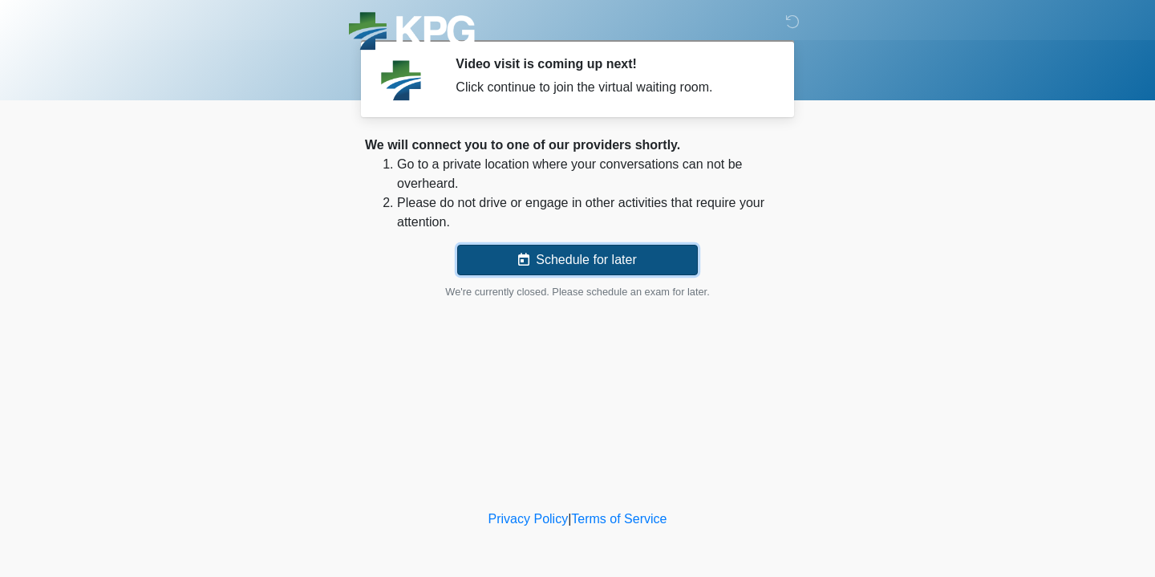
click at [520, 261] on icon at bounding box center [523, 259] width 11 height 13
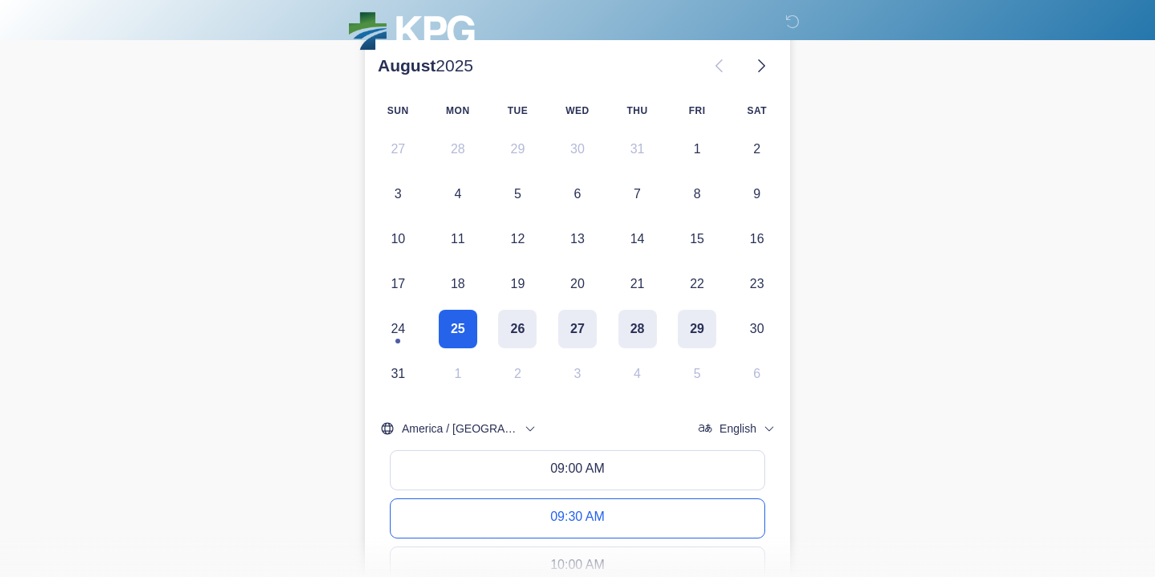
scroll to position [281, 0]
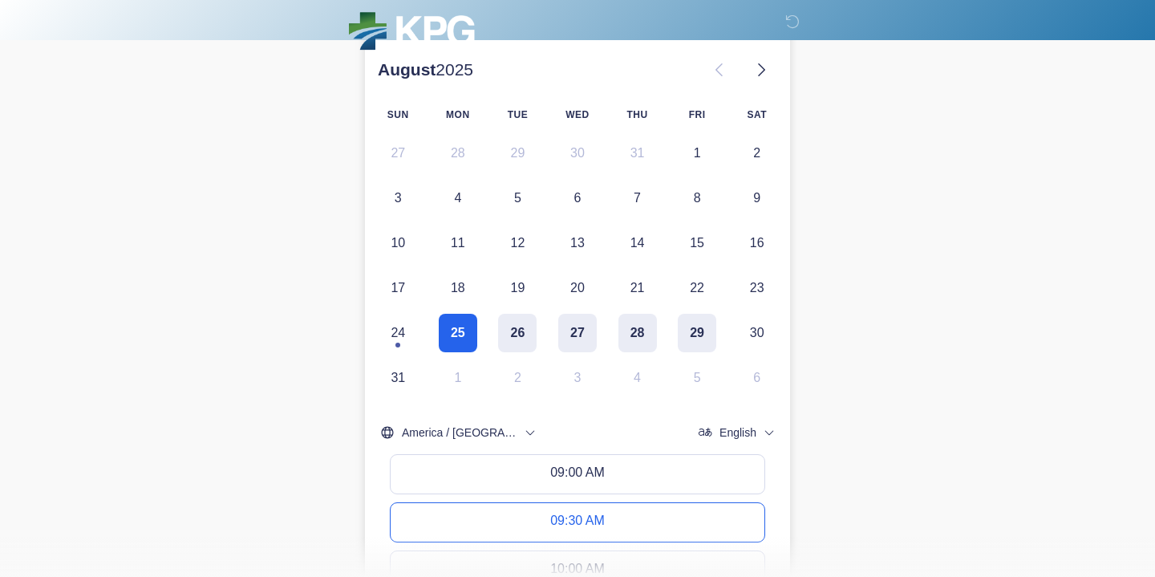
click at [572, 333] on button "27" at bounding box center [577, 333] width 39 height 39
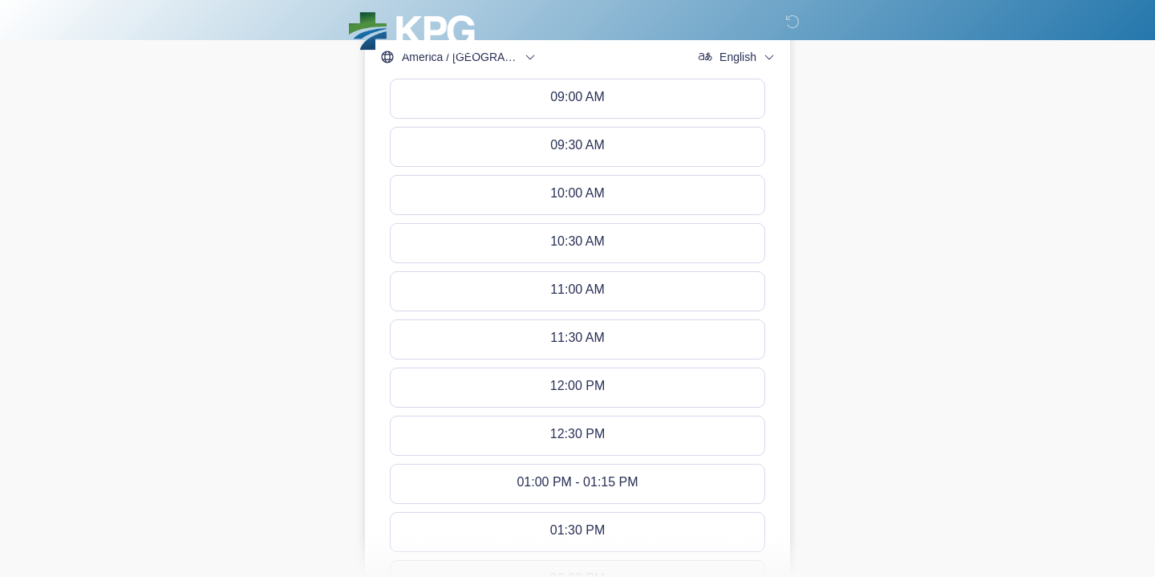
scroll to position [635, 0]
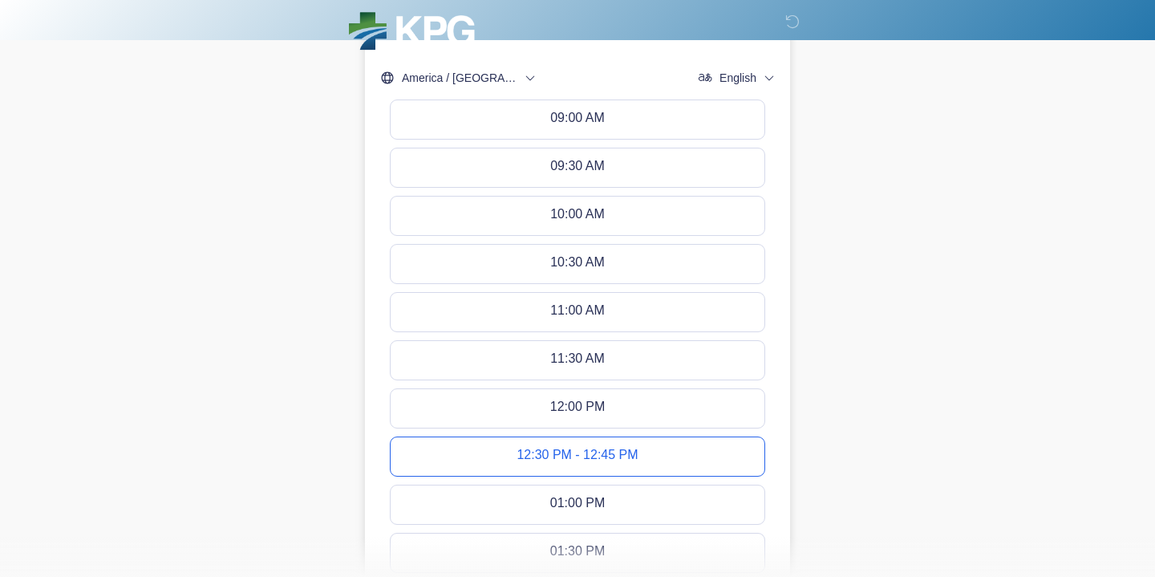
click at [574, 456] on div "12:30 PM - 12:45 PM" at bounding box center [577, 457] width 121 height 18
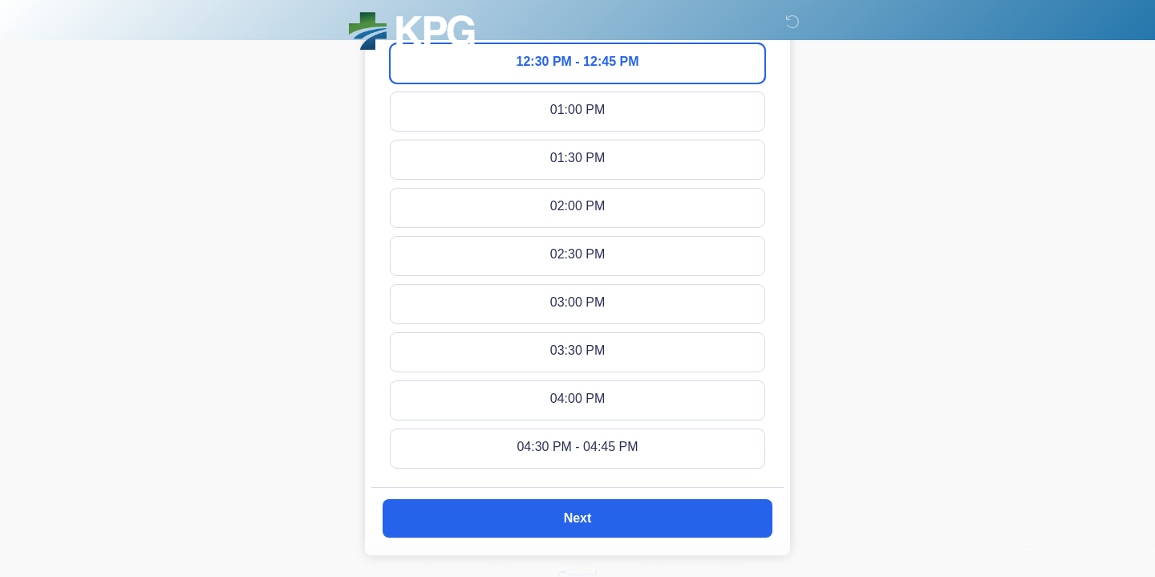
scroll to position [1128, 0]
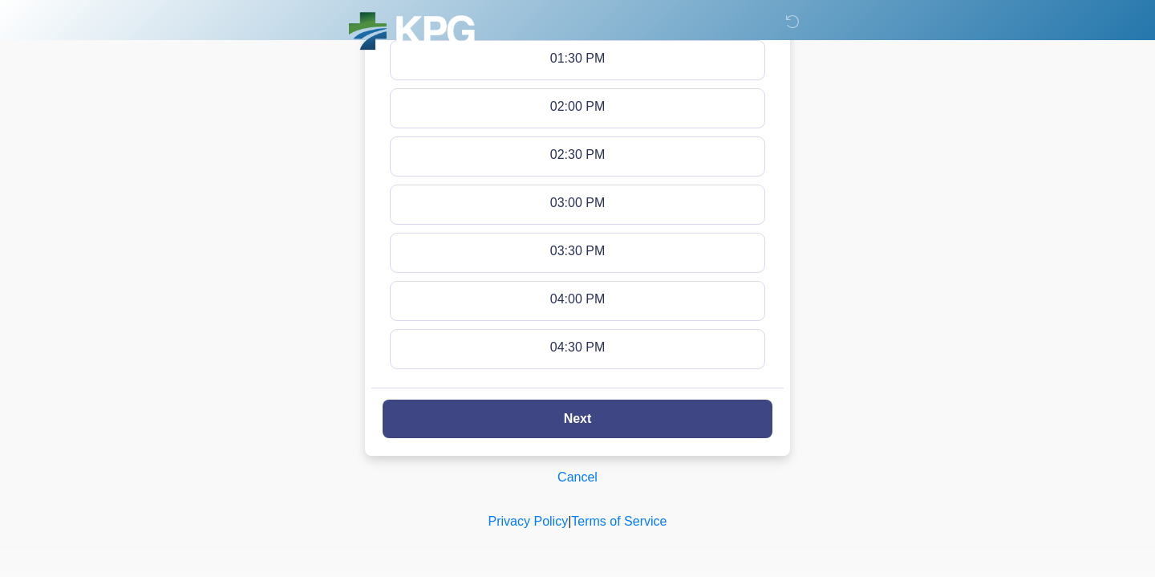
click at [533, 418] on button "Next" at bounding box center [578, 418] width 390 height 39
